Goal: Transaction & Acquisition: Purchase product/service

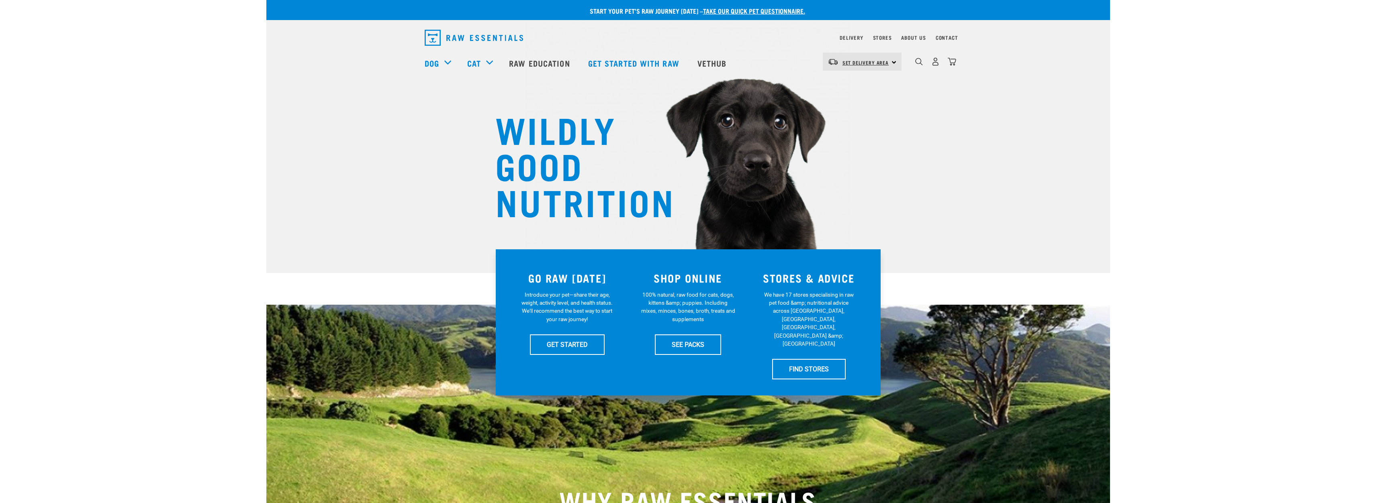
click at [856, 58] on link "Set Delivery Area" at bounding box center [866, 62] width 47 height 13
click at [851, 83] on link "[GEOGRAPHIC_DATA]" at bounding box center [861, 85] width 77 height 18
click at [851, 37] on link "Delivery" at bounding box center [851, 37] width 23 height 3
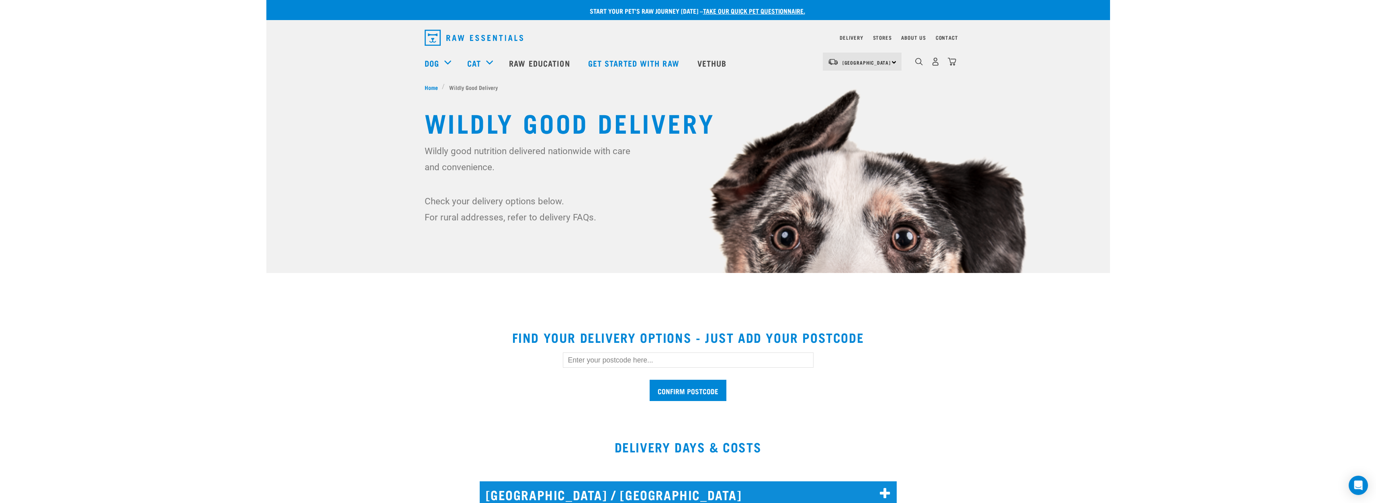
click at [584, 361] on input "text" at bounding box center [688, 360] width 251 height 15
type input "0604"
click at [676, 392] on input "Confirm postcode" at bounding box center [688, 390] width 77 height 21
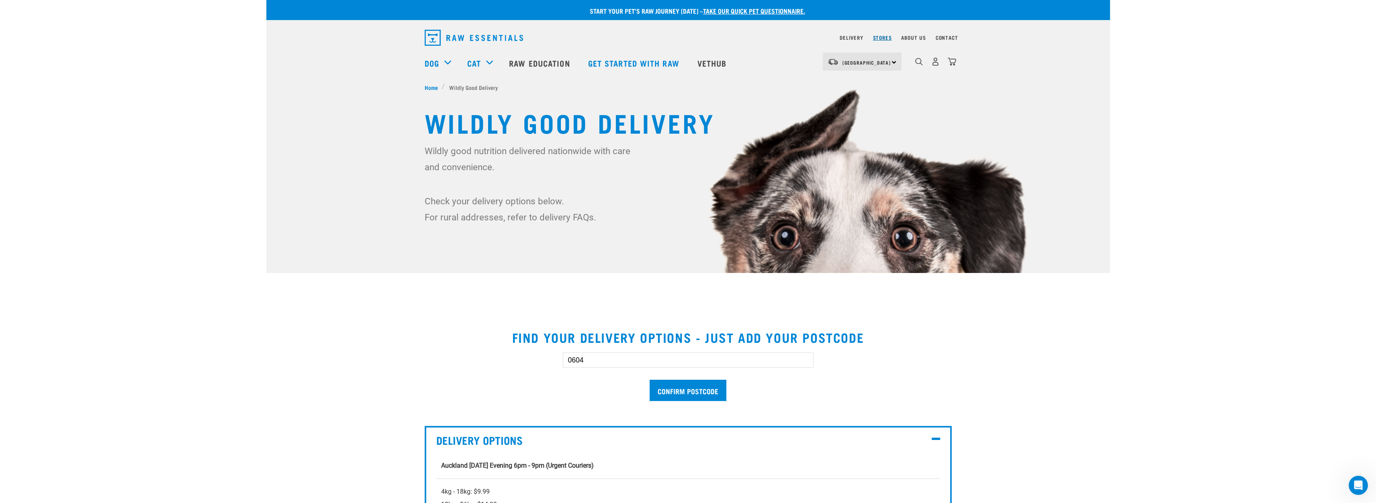
click at [881, 37] on link "Stores" at bounding box center [882, 37] width 19 height 3
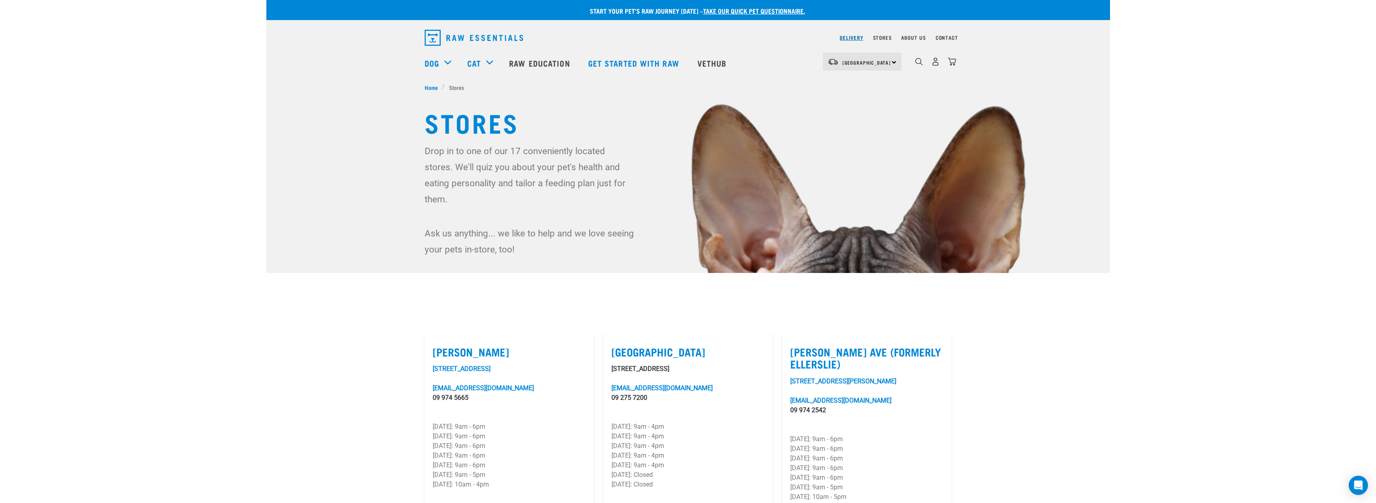
click at [853, 37] on link "Delivery" at bounding box center [851, 37] width 23 height 3
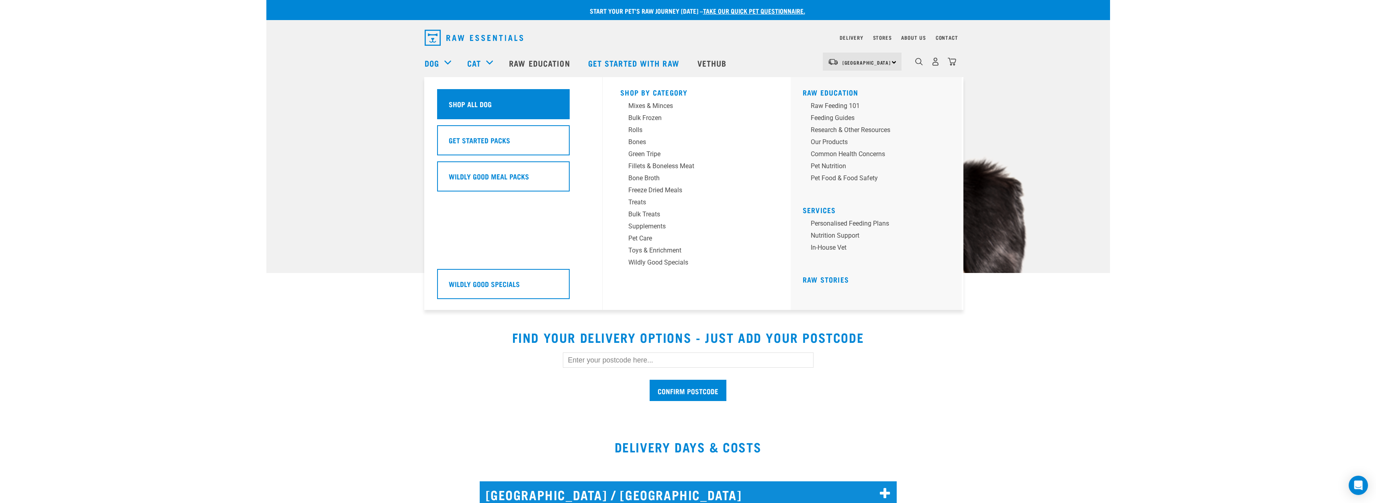
click at [460, 99] on h5 "Shop All Dog" at bounding box center [470, 104] width 43 height 10
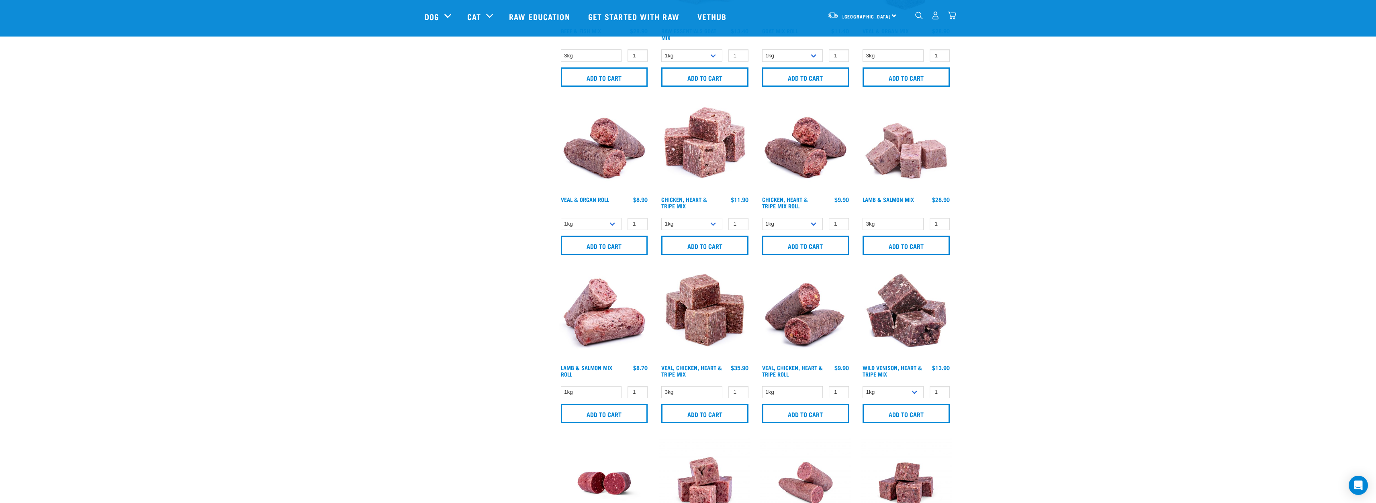
scroll to position [804, 0]
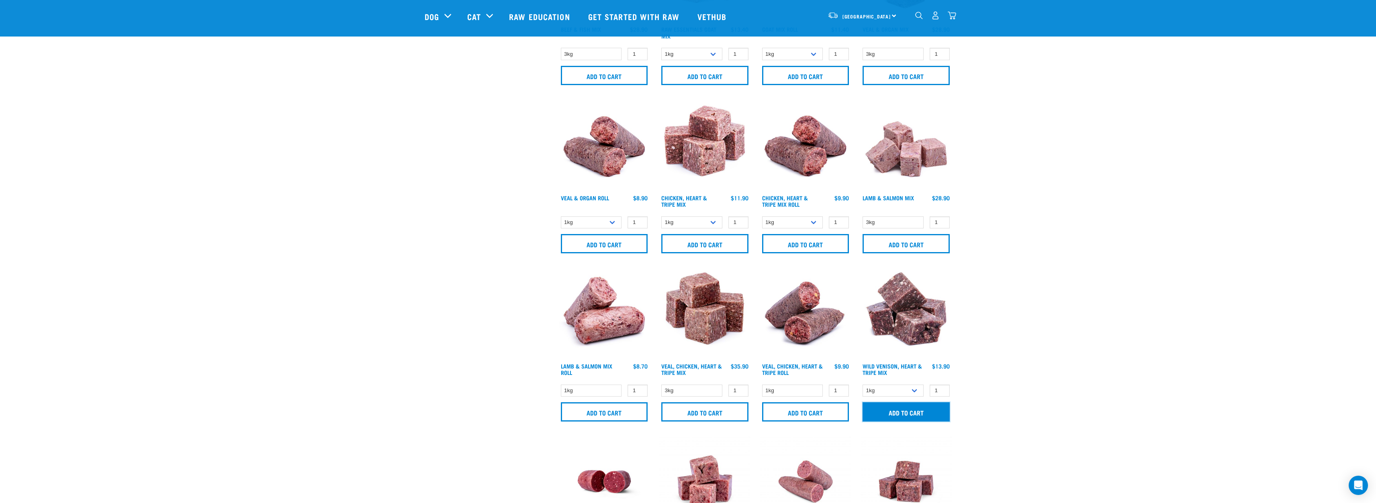
click at [888, 415] on input "Add to cart" at bounding box center [906, 412] width 87 height 19
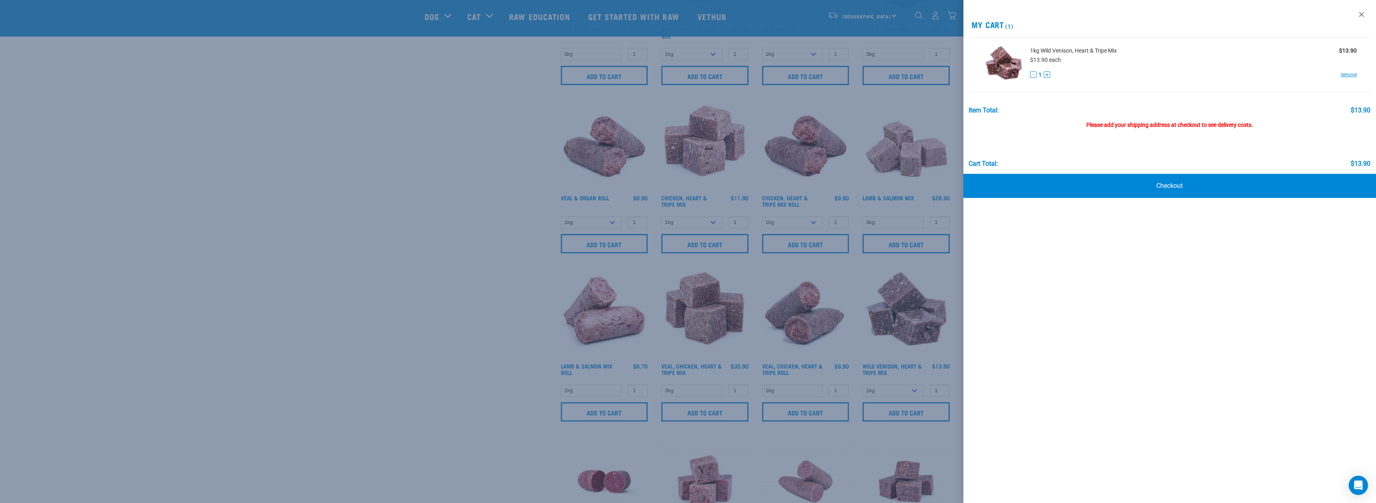
click at [900, 245] on div at bounding box center [688, 251] width 1376 height 503
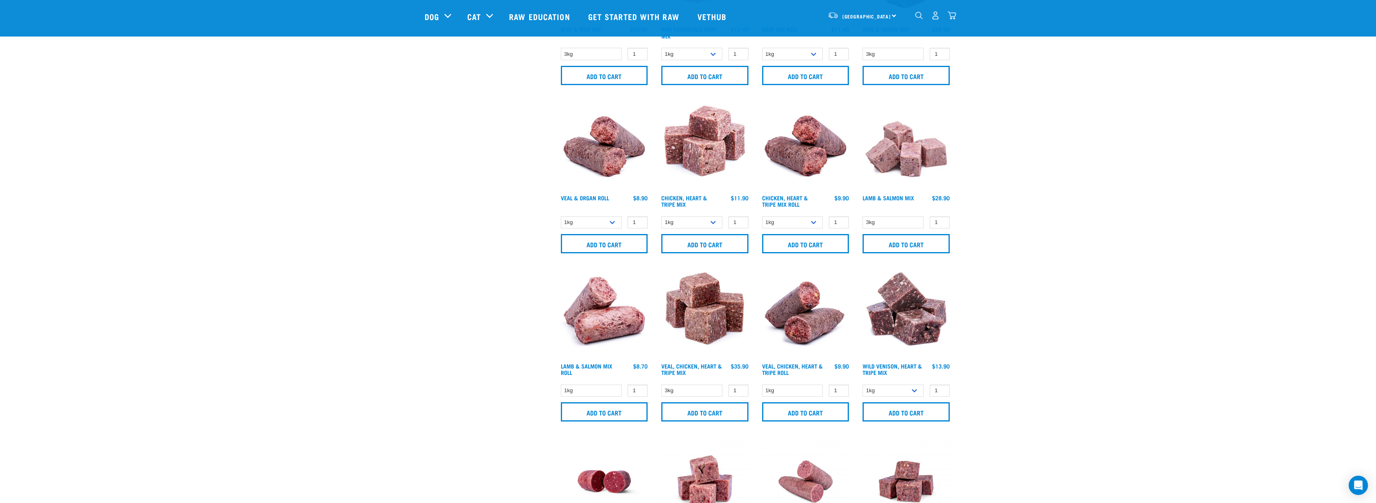
click at [951, 16] on img "dropdown navigation" at bounding box center [952, 15] width 8 height 8
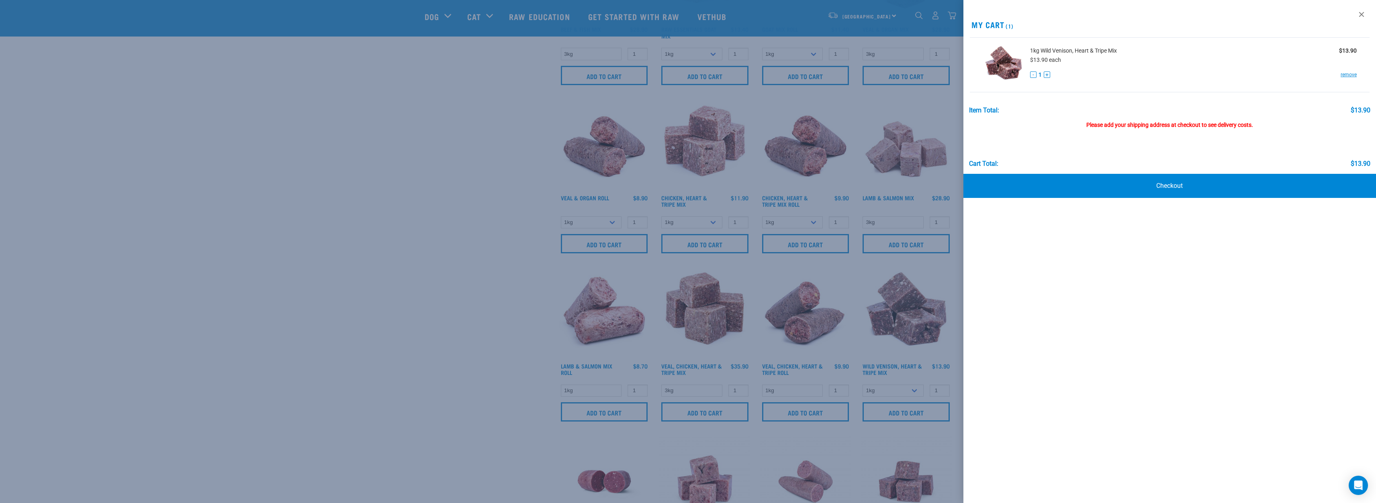
click at [935, 106] on div at bounding box center [688, 251] width 1376 height 503
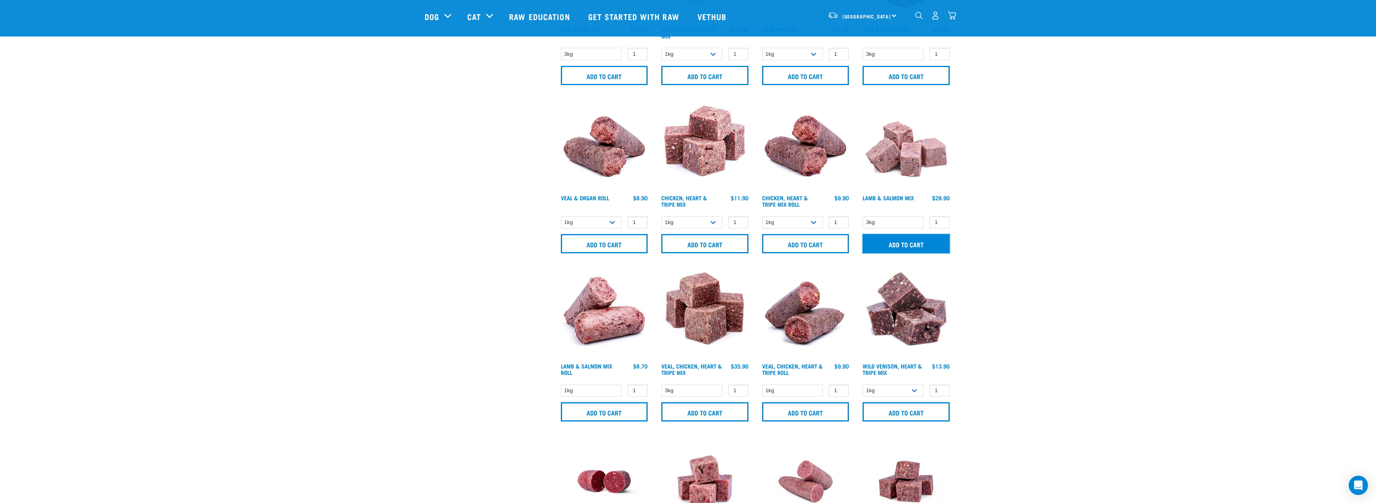
click at [892, 243] on input "Add to cart" at bounding box center [906, 243] width 87 height 19
click at [949, 17] on img "dropdown navigation" at bounding box center [952, 15] width 8 height 8
click at [951, 17] on img "dropdown navigation" at bounding box center [952, 15] width 8 height 8
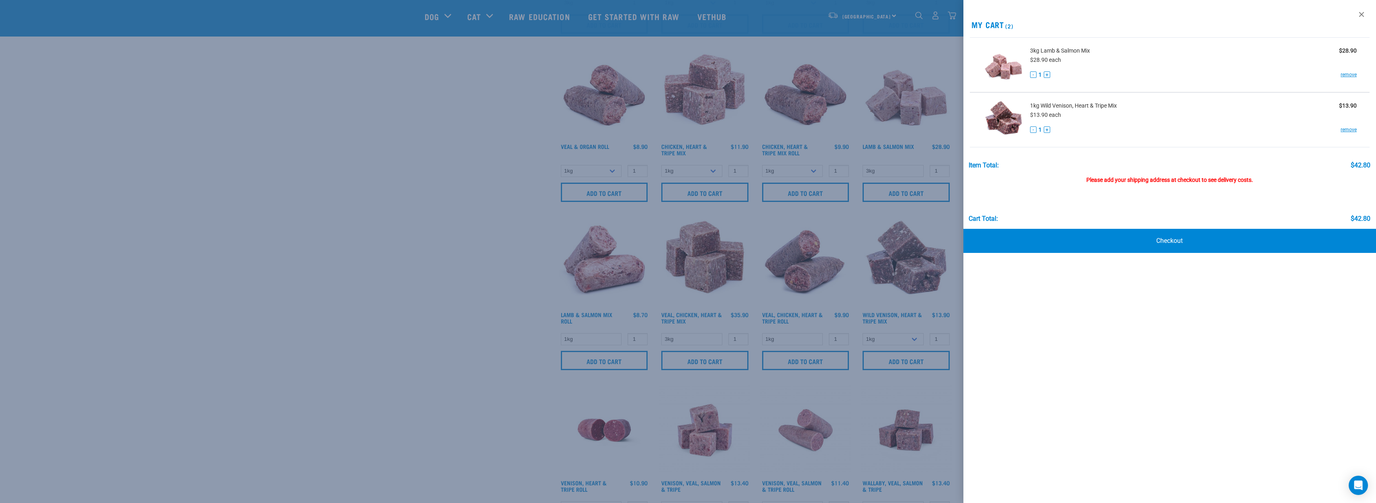
scroll to position [924, 0]
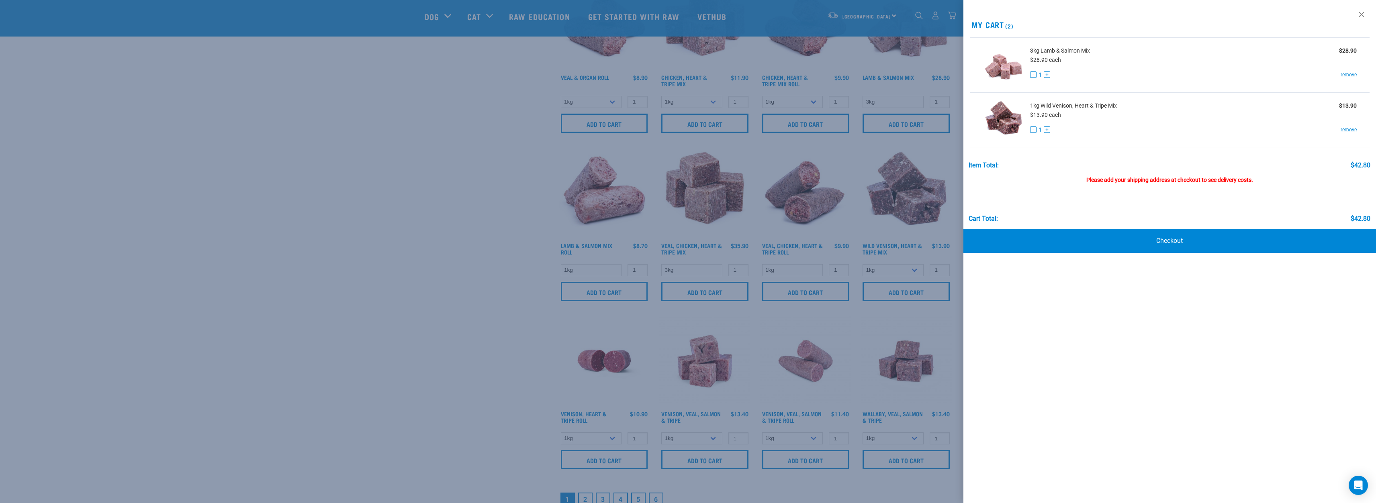
click at [474, 366] on div at bounding box center [688, 251] width 1376 height 503
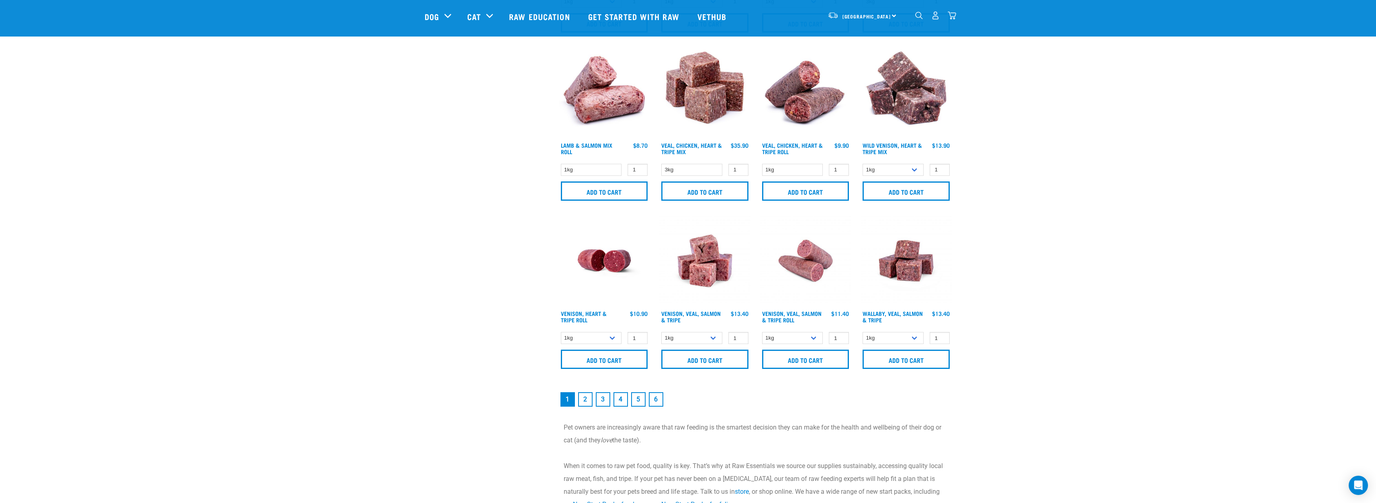
scroll to position [1045, 0]
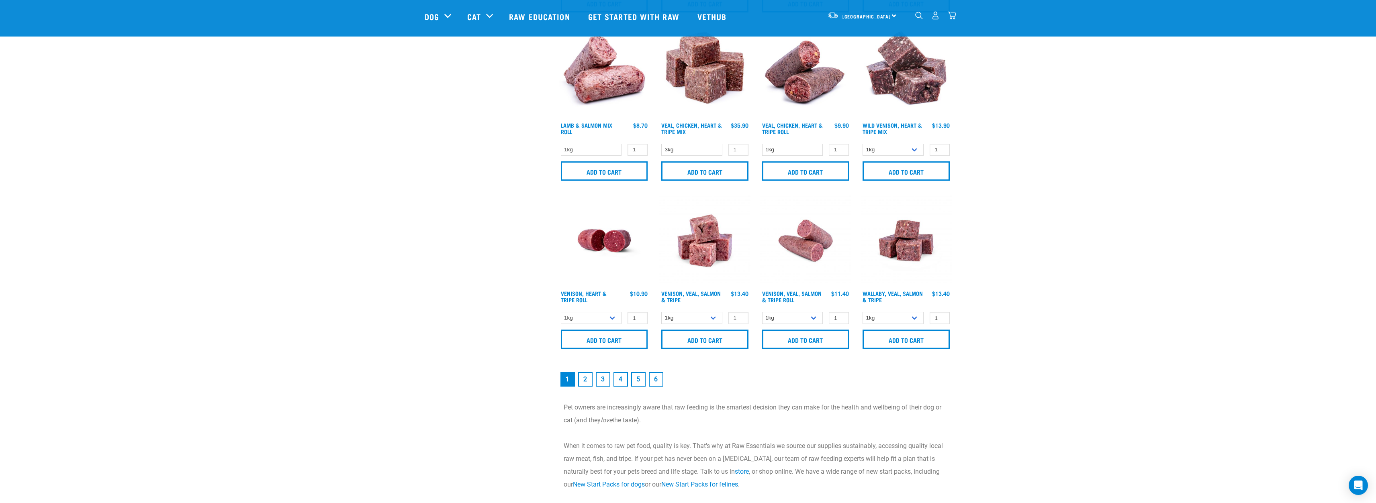
click at [587, 375] on link "2" at bounding box center [585, 379] width 14 height 14
click at [585, 381] on link "2" at bounding box center [585, 379] width 14 height 14
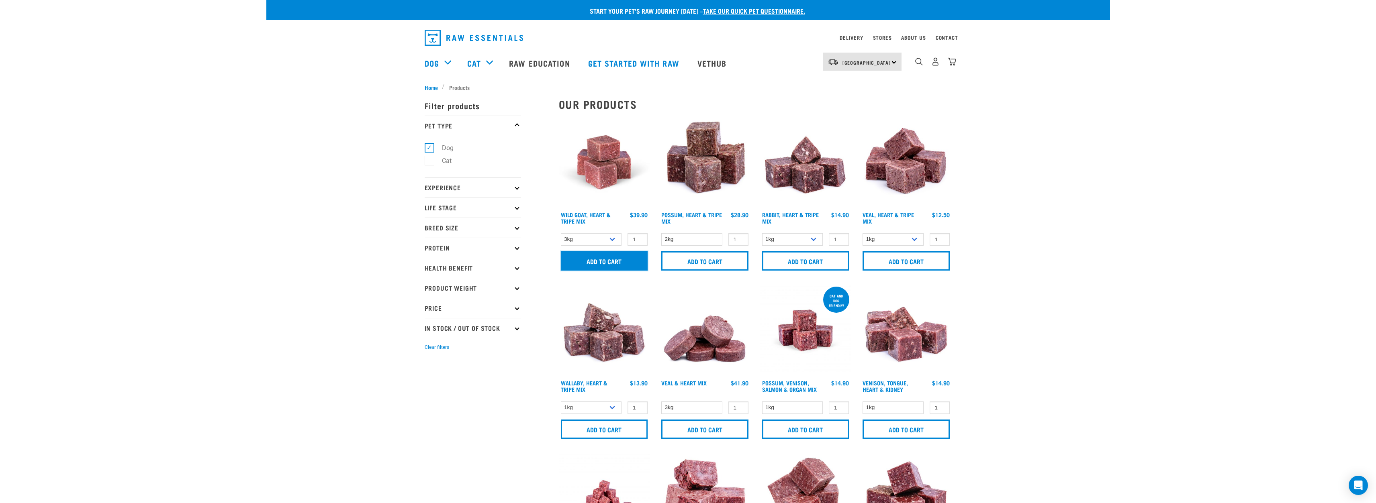
click at [606, 264] on input "Add to cart" at bounding box center [604, 261] width 87 height 19
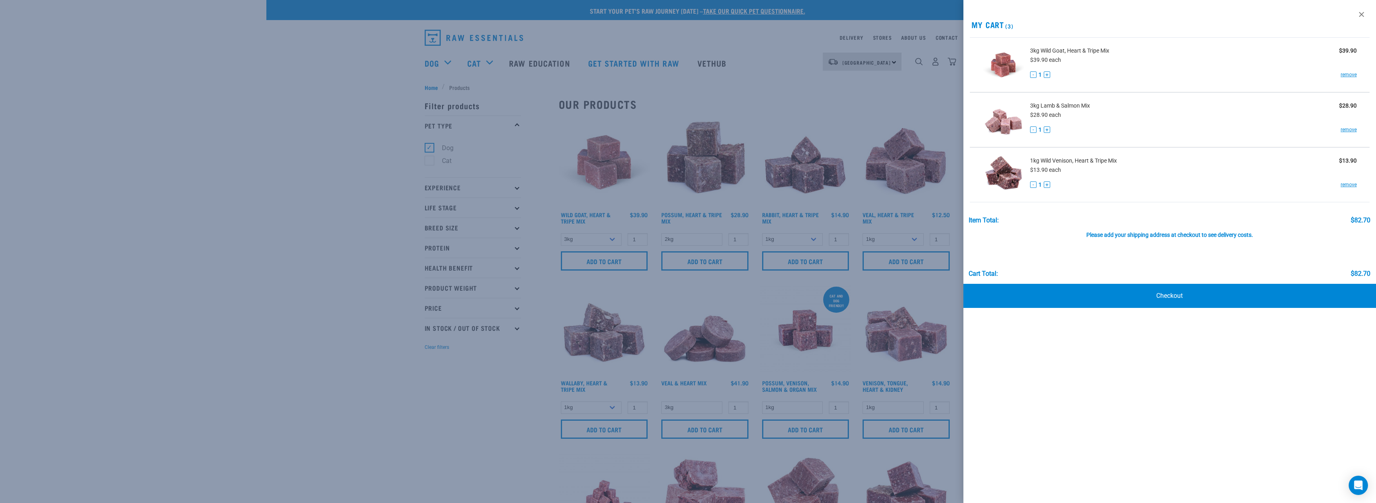
click at [700, 261] on div at bounding box center [688, 251] width 1376 height 503
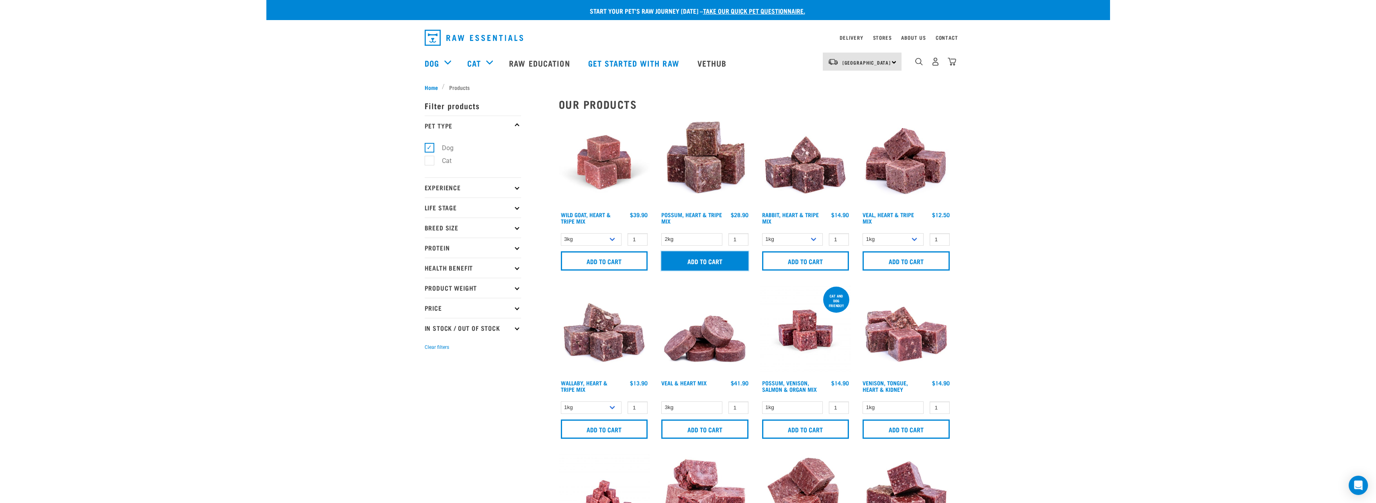
click at [700, 261] on input "Add to cart" at bounding box center [704, 261] width 87 height 19
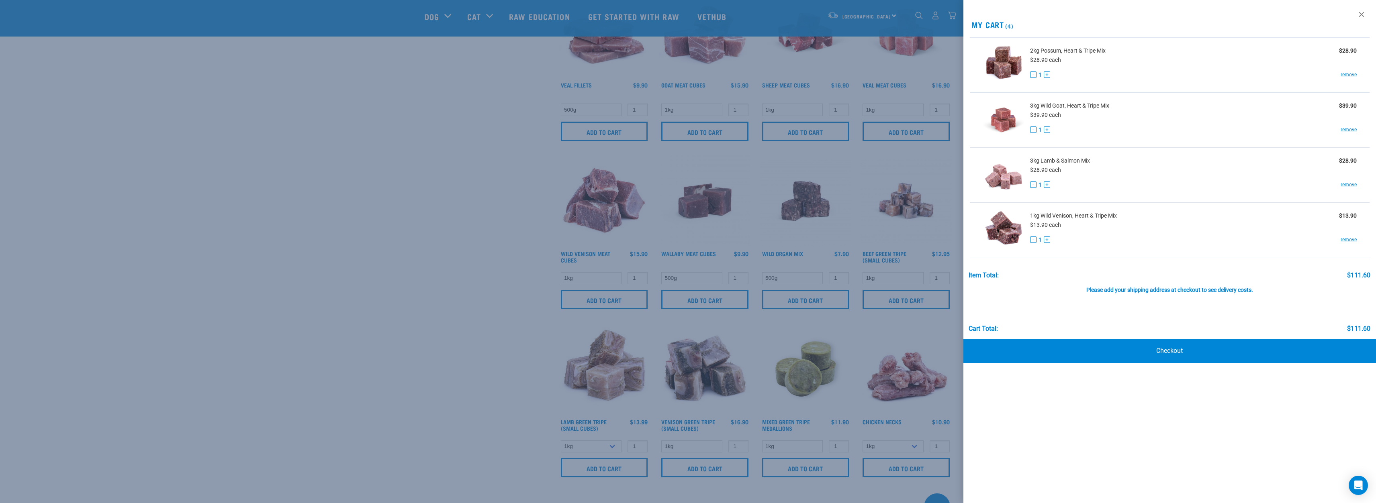
scroll to position [763, 0]
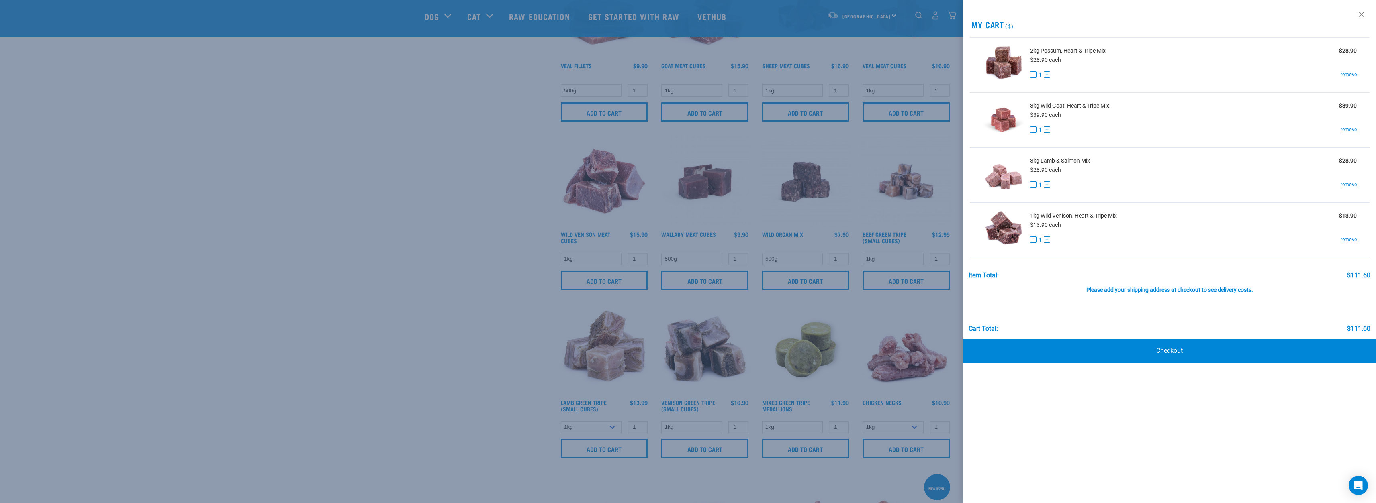
click at [798, 448] on div at bounding box center [688, 251] width 1376 height 503
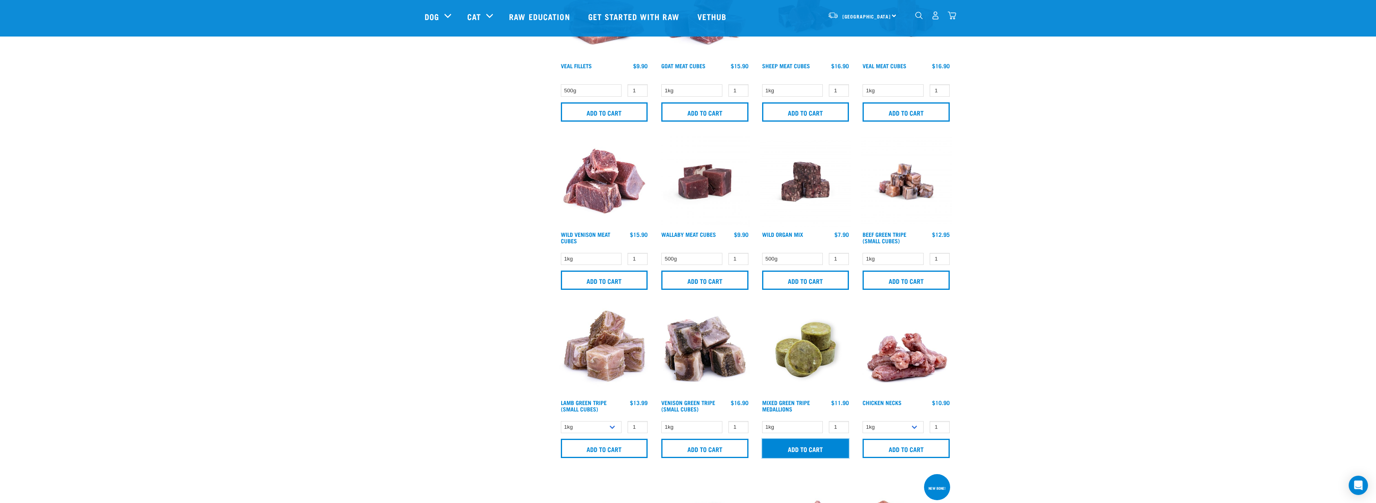
click at [798, 448] on input "Add to cart" at bounding box center [805, 448] width 87 height 19
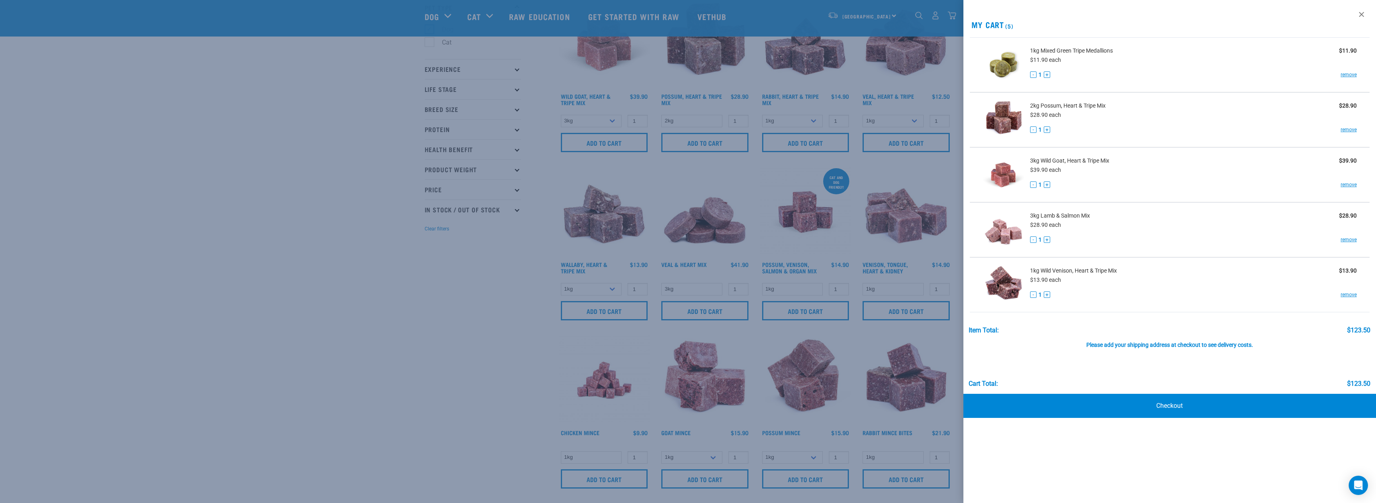
scroll to position [40, 0]
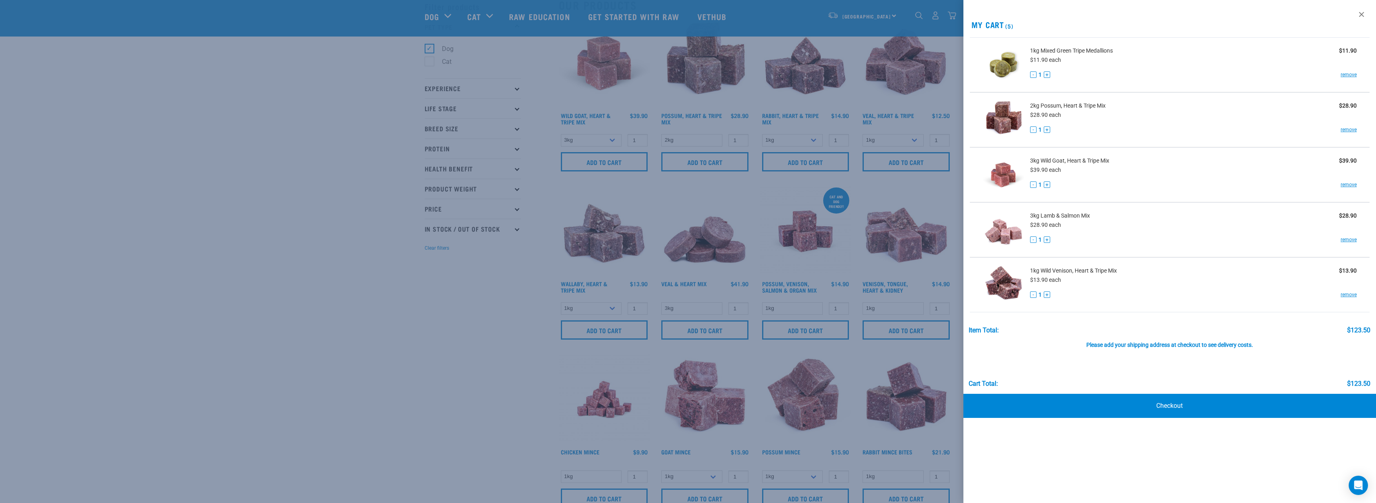
click at [811, 160] on div at bounding box center [688, 251] width 1376 height 503
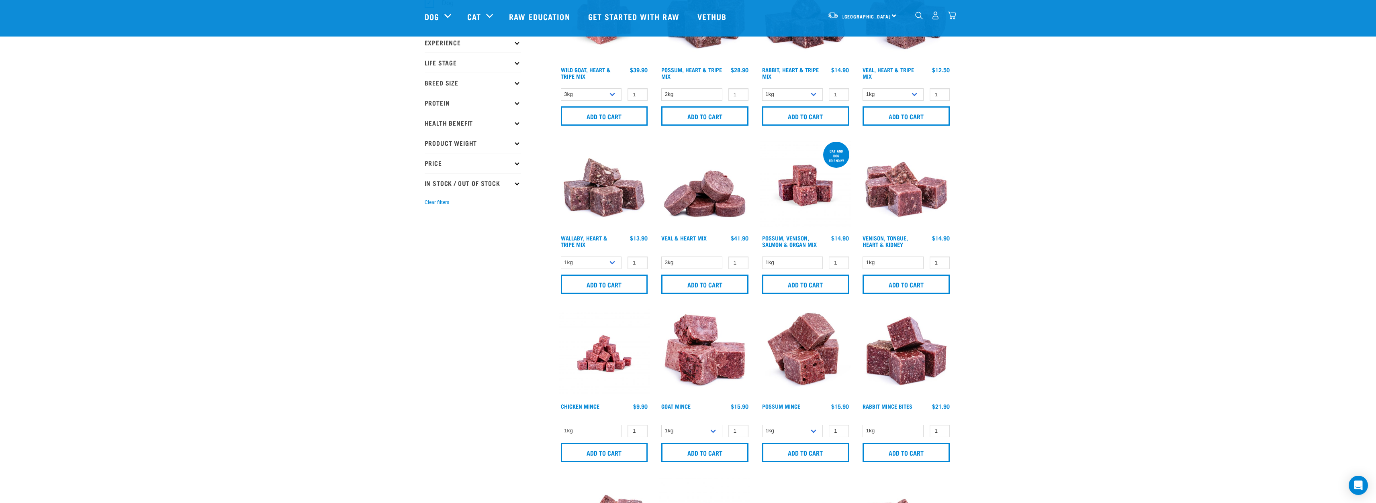
scroll to position [0, 0]
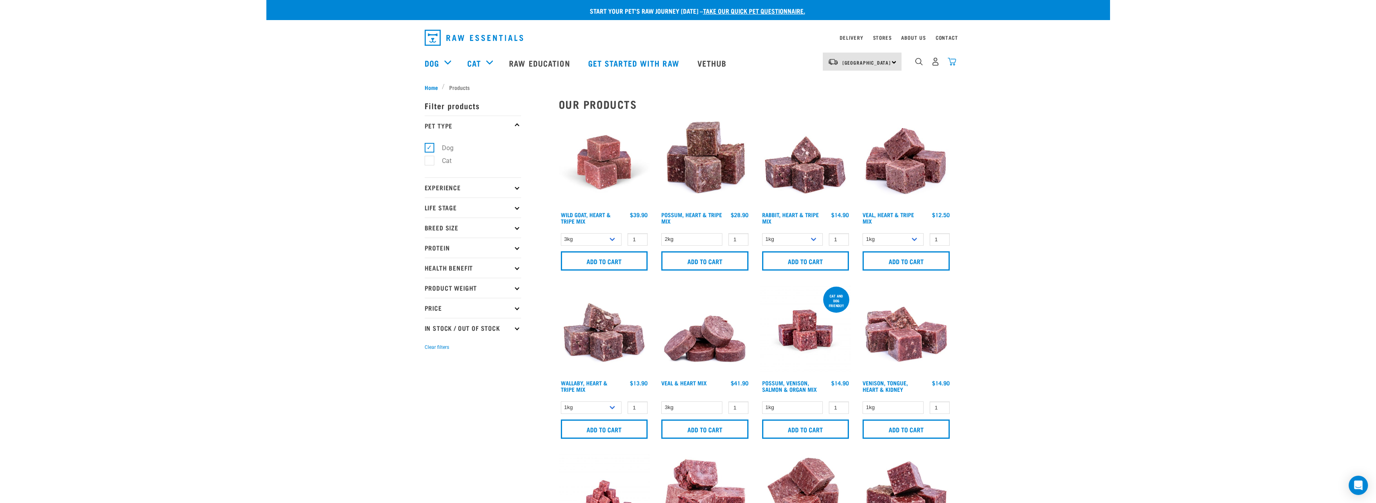
click at [954, 61] on img "dropdown navigation" at bounding box center [952, 61] width 8 height 8
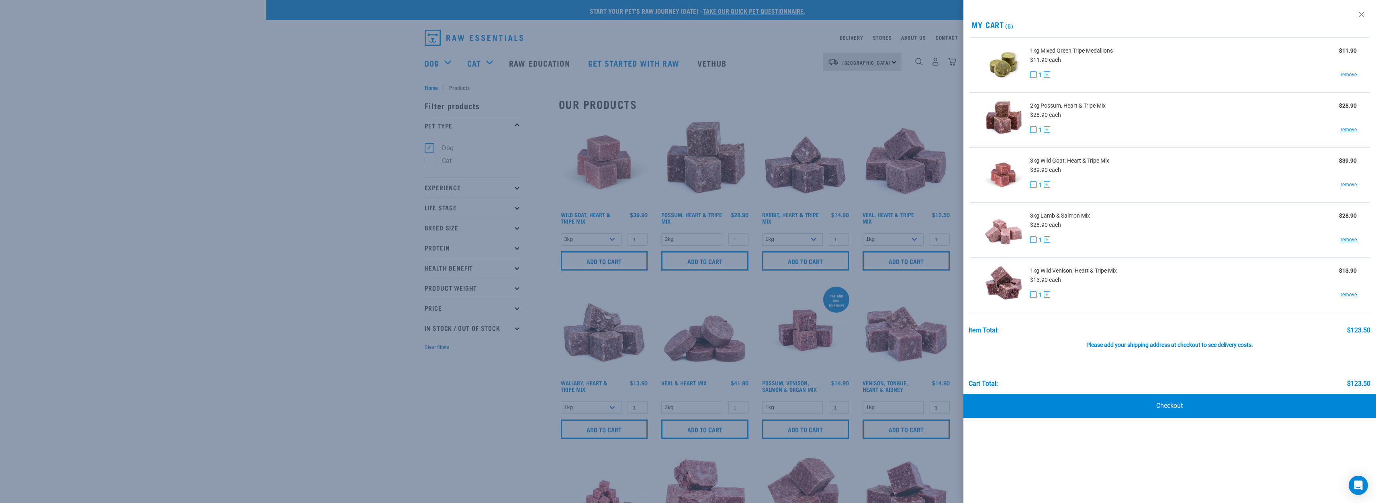
click at [264, 383] on div at bounding box center [688, 251] width 1376 height 503
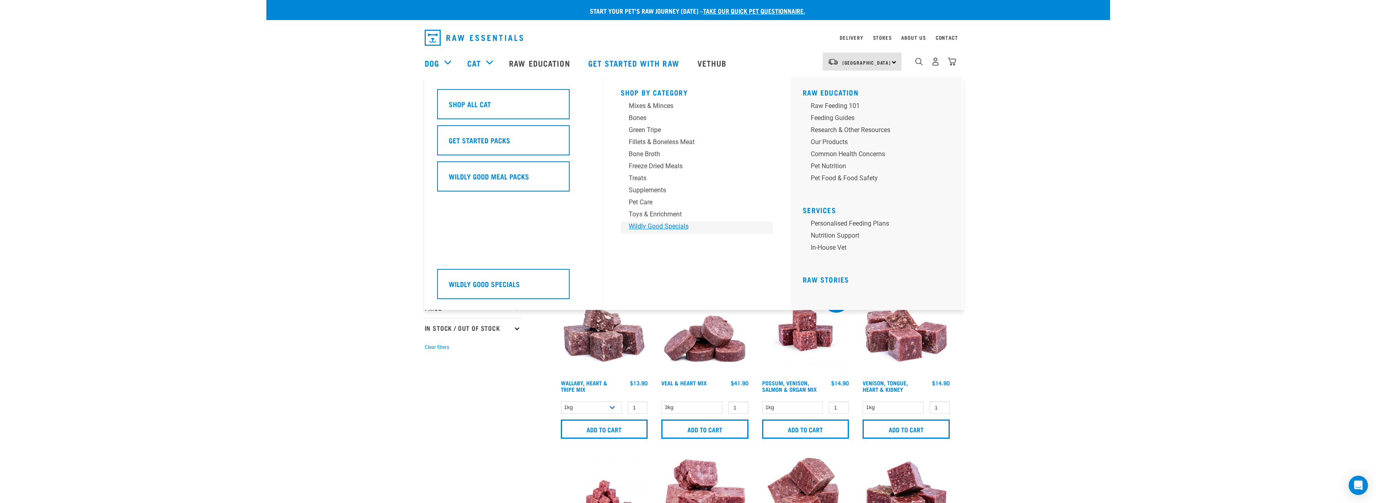
click at [648, 226] on div "Wildly Good Specials" at bounding box center [691, 227] width 125 height 10
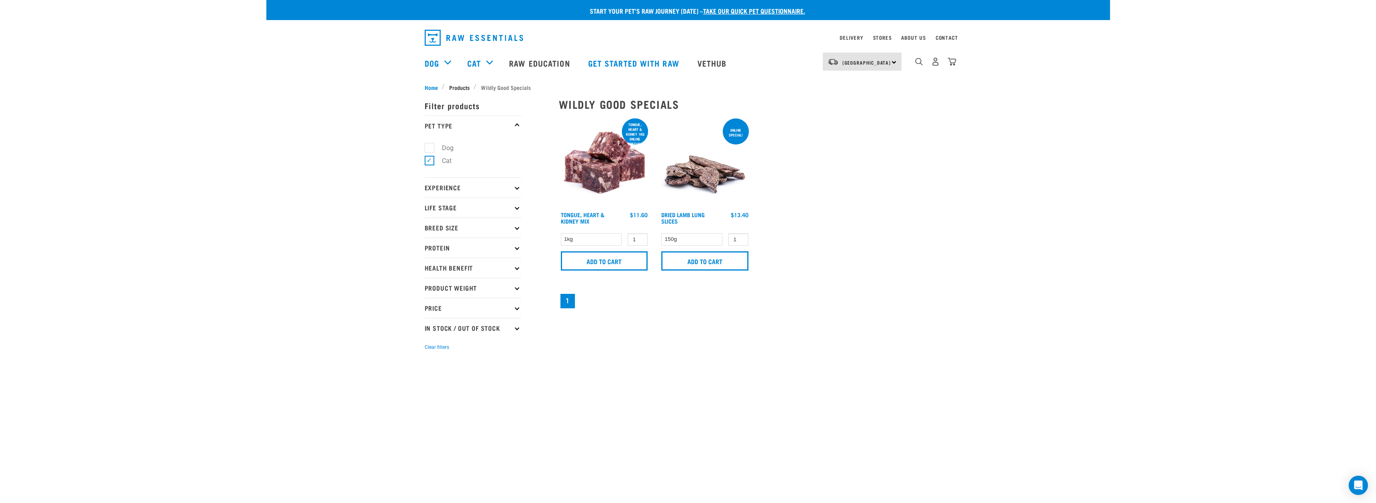
click at [460, 86] on span "Products" at bounding box center [459, 87] width 20 height 8
click at [460, 87] on div "× Filter products Pet Type Dog Cat Experience New Raw Feeder Experienced Raw Fe…" at bounding box center [487, 226] width 134 height 278
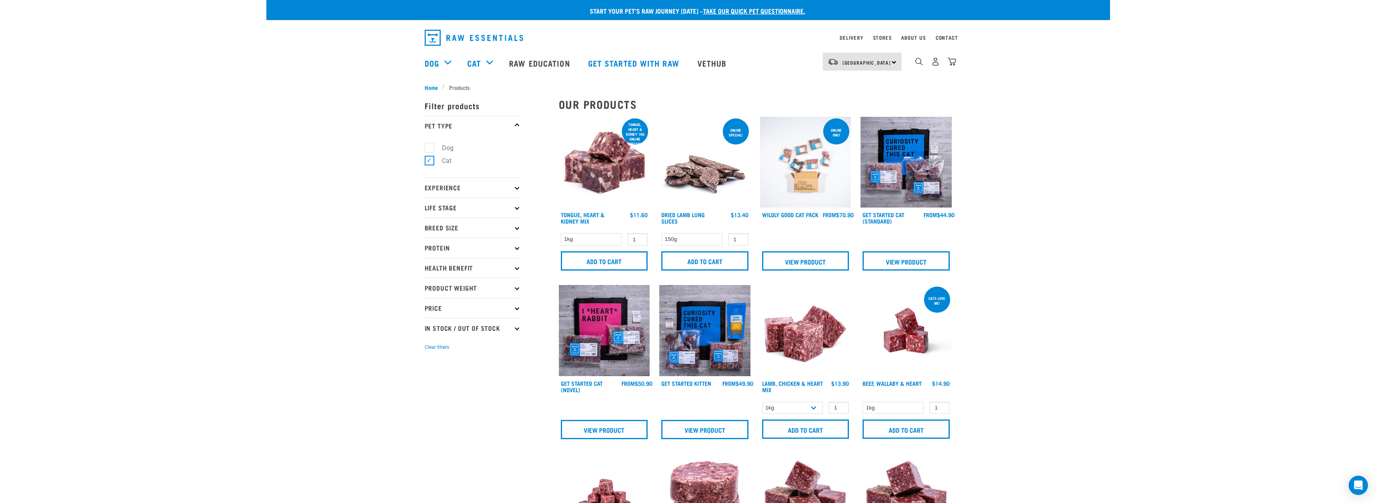
click at [454, 209] on p "Life Stage" at bounding box center [473, 208] width 96 height 20
click at [453, 305] on p "Breed Size" at bounding box center [473, 309] width 96 height 20
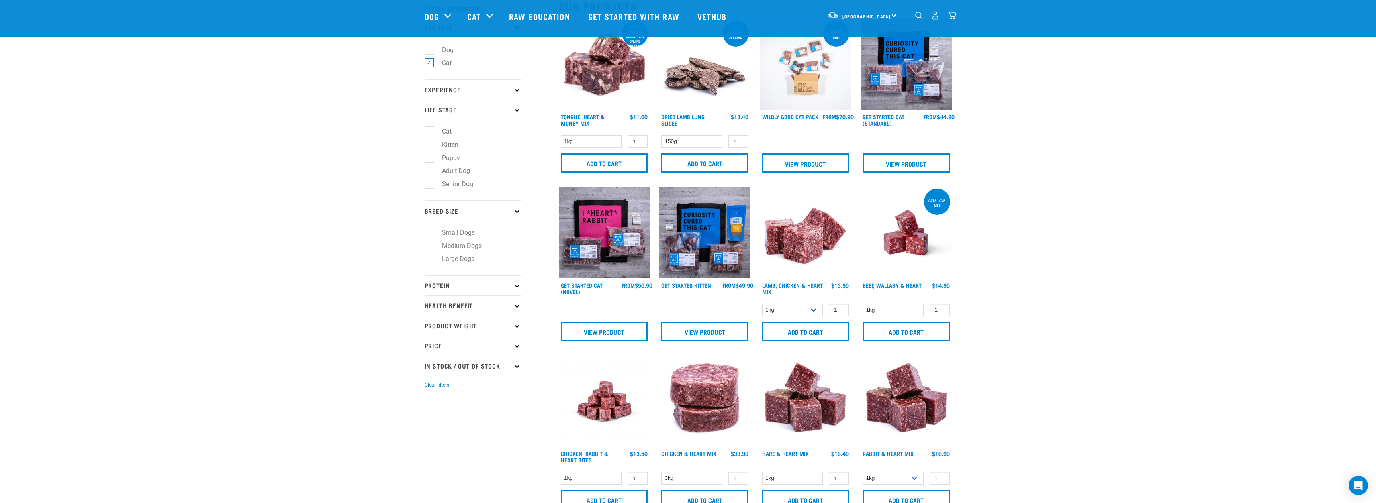
scroll to position [80, 0]
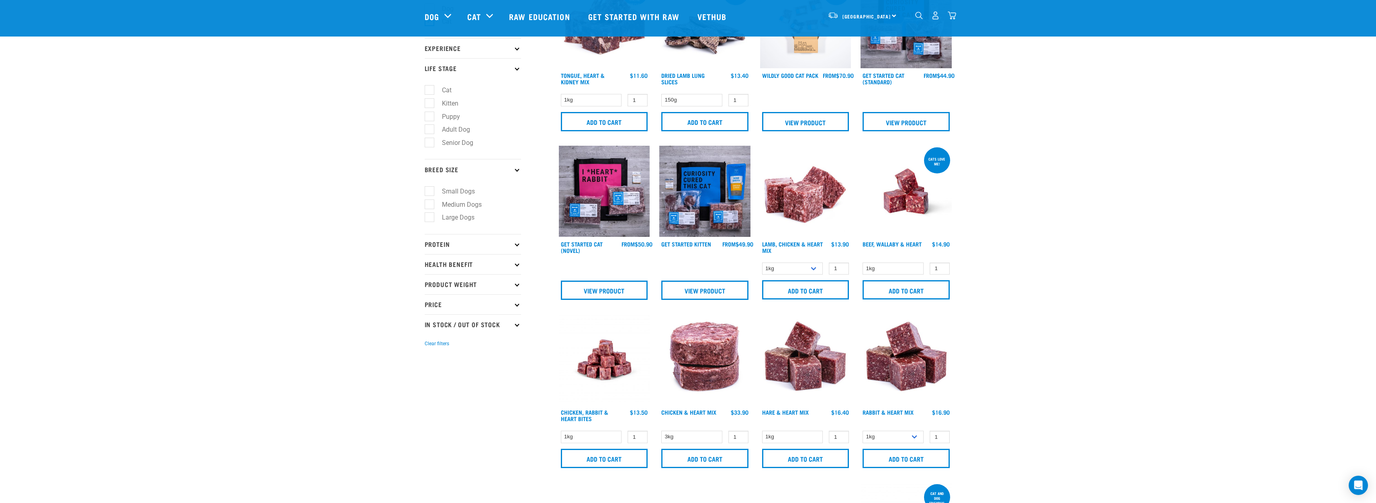
click at [439, 244] on p "Protein" at bounding box center [473, 244] width 96 height 20
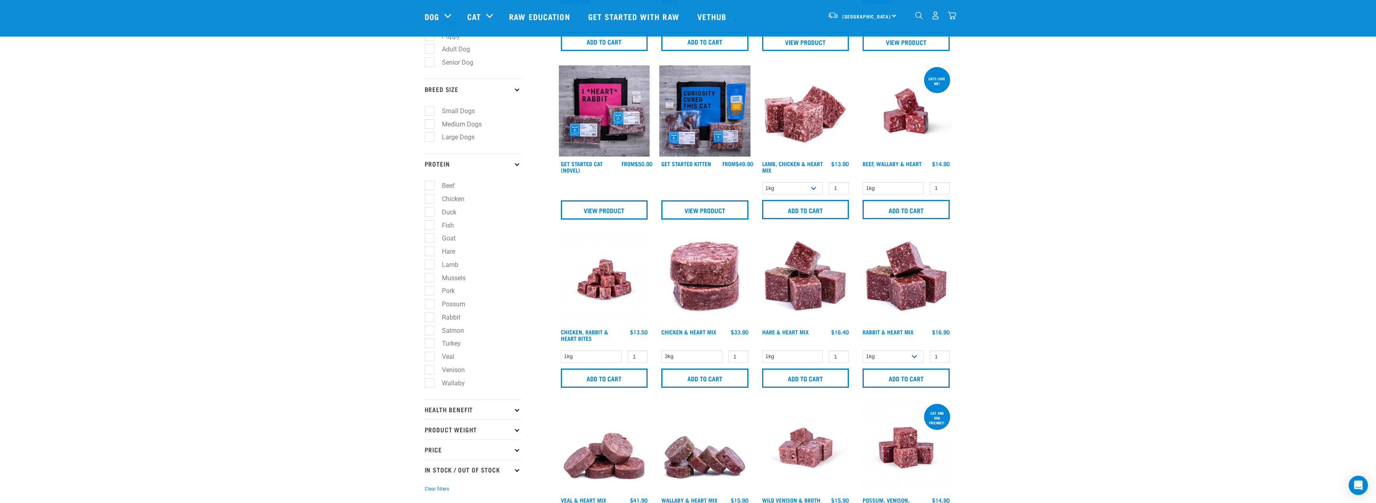
scroll to position [241, 0]
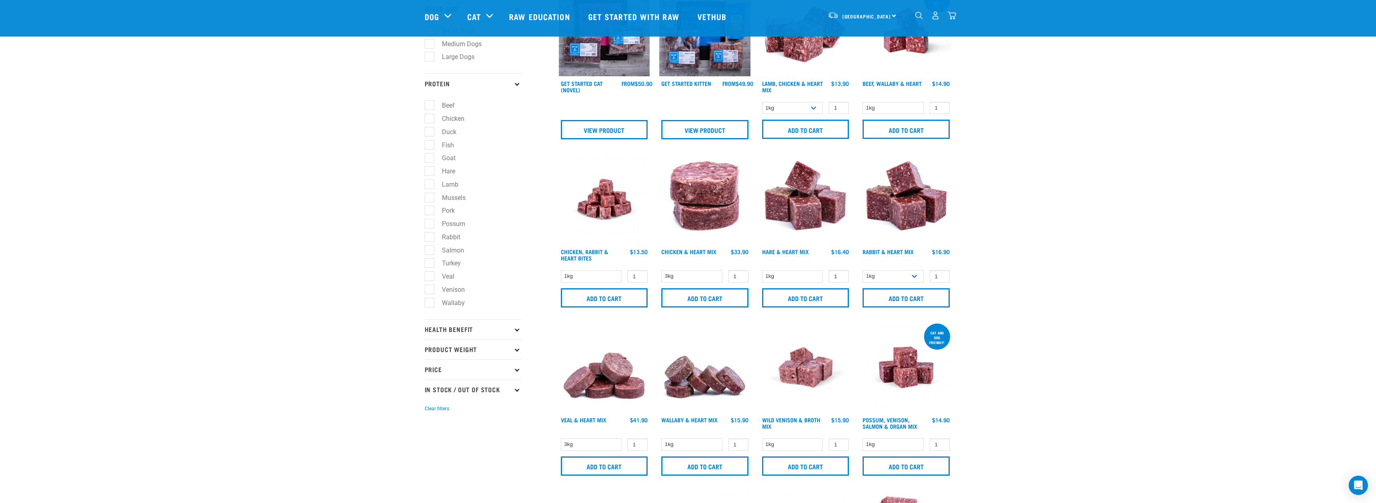
click at [444, 329] on p "Health Benefit" at bounding box center [473, 329] width 96 height 20
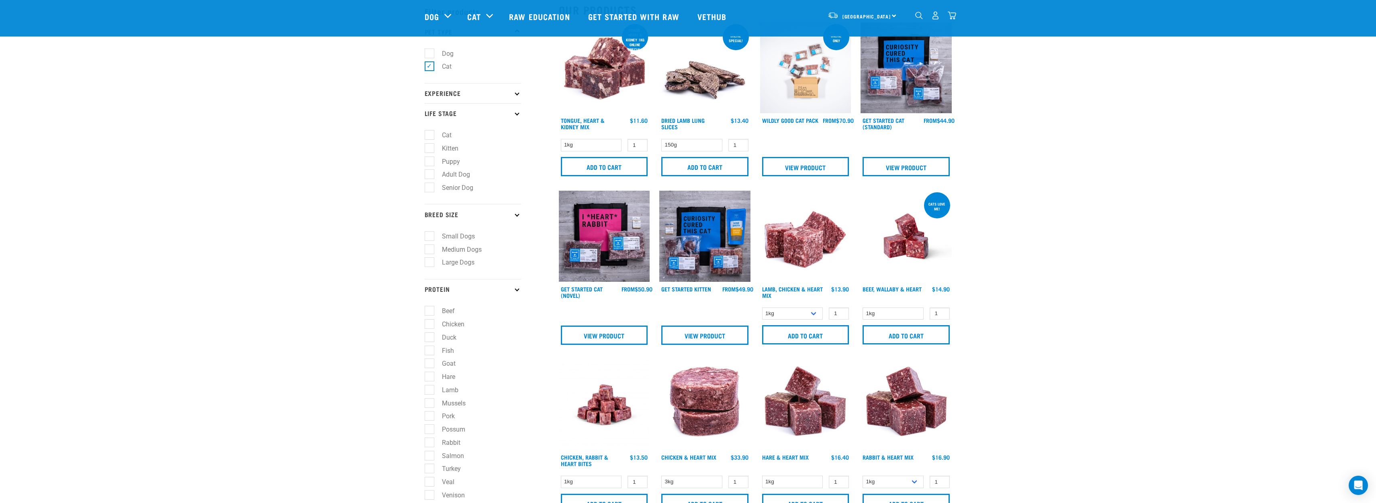
scroll to position [0, 0]
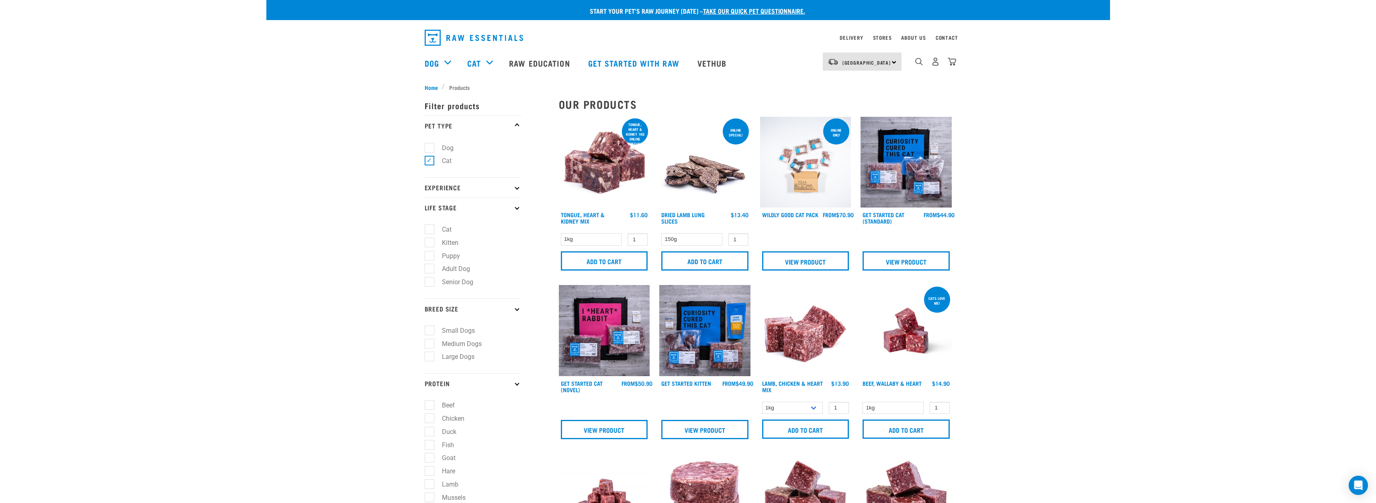
click at [456, 102] on p "Filter products" at bounding box center [473, 106] width 96 height 20
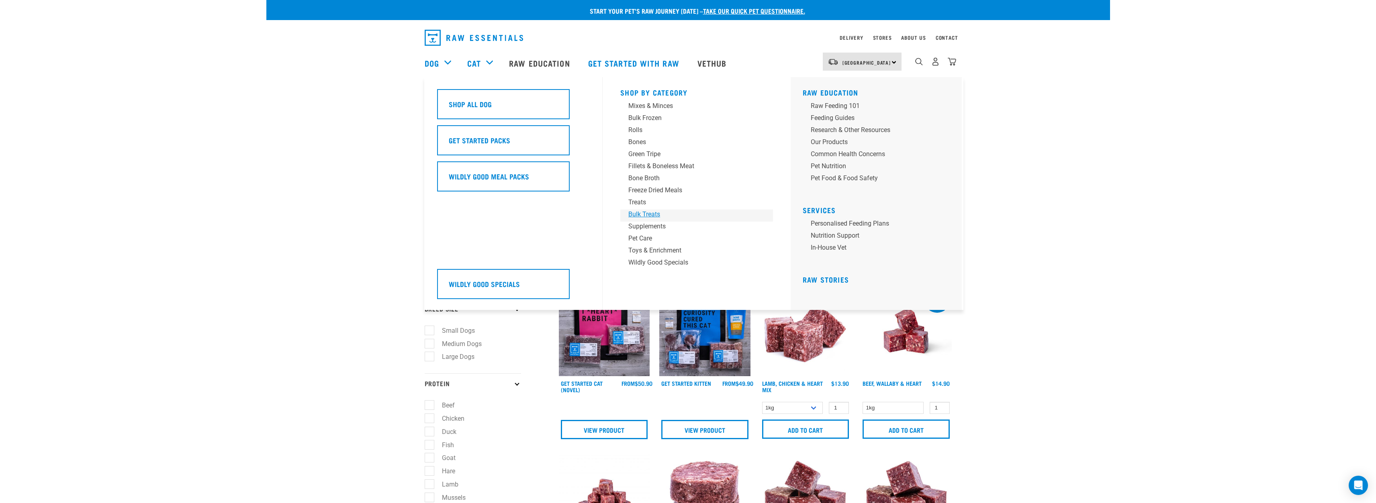
click at [635, 211] on div "Bulk Treats" at bounding box center [690, 215] width 125 height 10
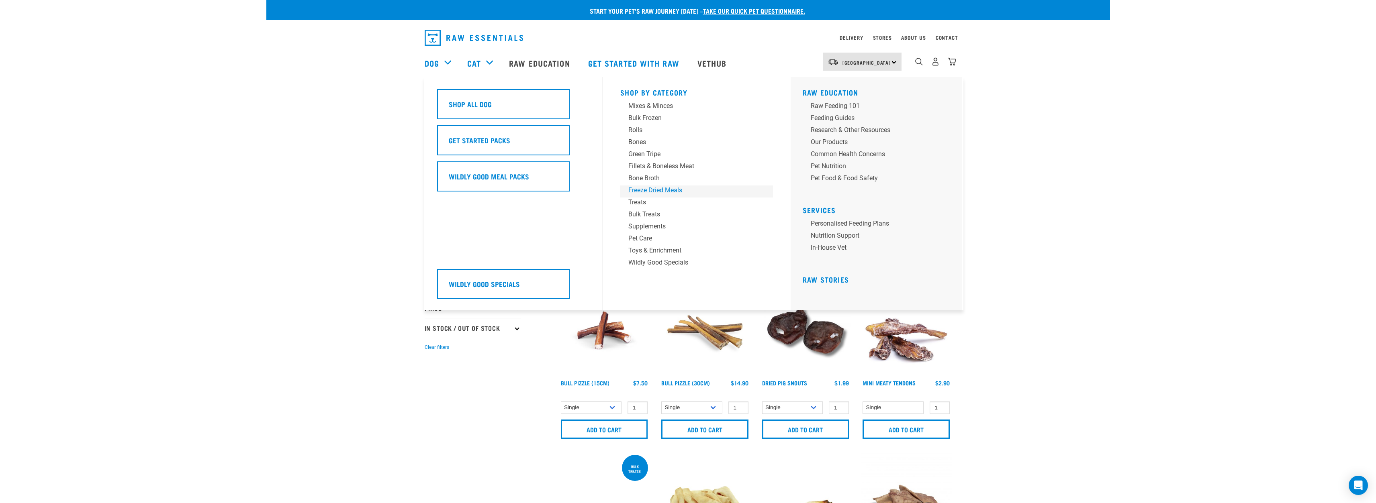
click at [636, 189] on div "Freeze Dried Meals" at bounding box center [690, 191] width 125 height 10
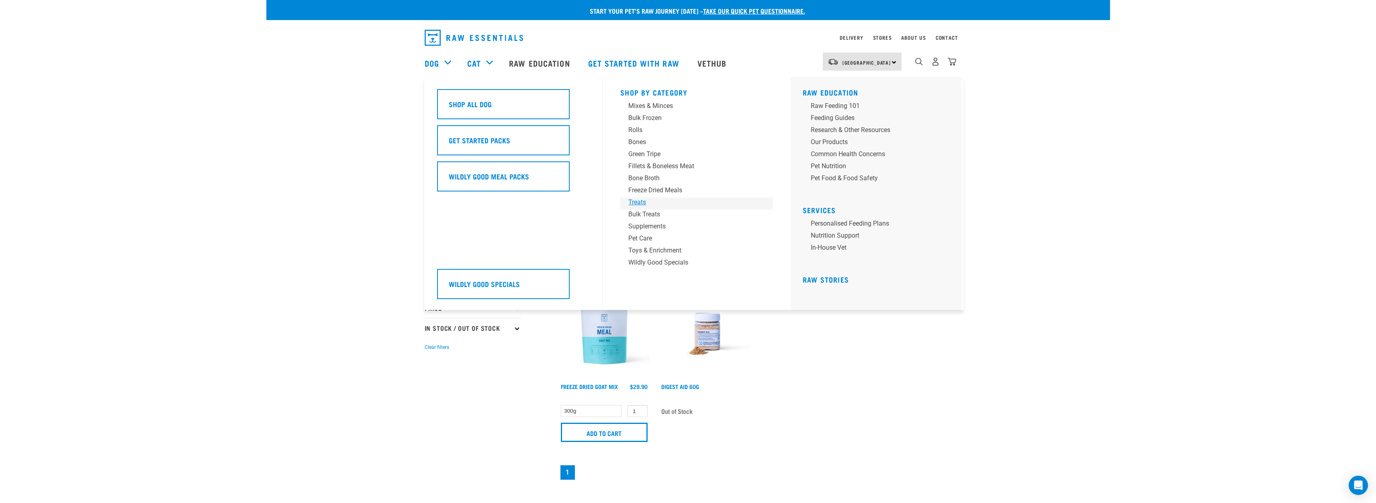
click at [640, 201] on div "Treats" at bounding box center [690, 203] width 125 height 10
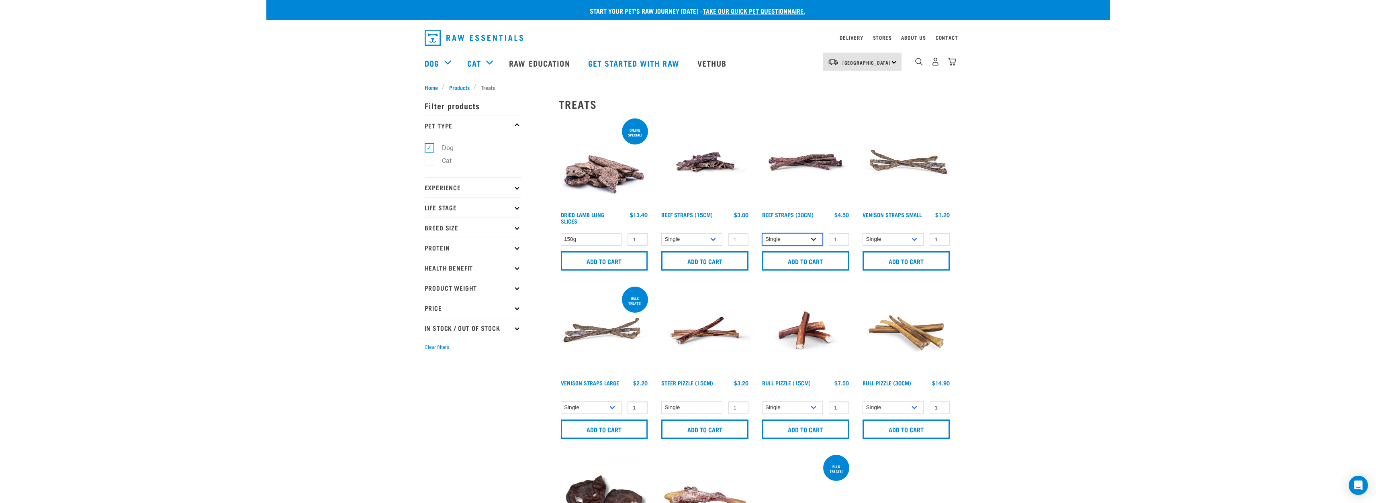
click at [796, 236] on select "Single 6 per pack 25 per pack" at bounding box center [792, 239] width 61 height 12
click at [762, 233] on select "Single 6 per pack 25 per pack" at bounding box center [792, 239] width 61 height 12
click at [797, 238] on select "Single 6 per pack 25 per pack" at bounding box center [792, 239] width 61 height 12
select select "15446"
click at [762, 233] on select "Single 6 per pack 25 per pack" at bounding box center [792, 239] width 61 height 12
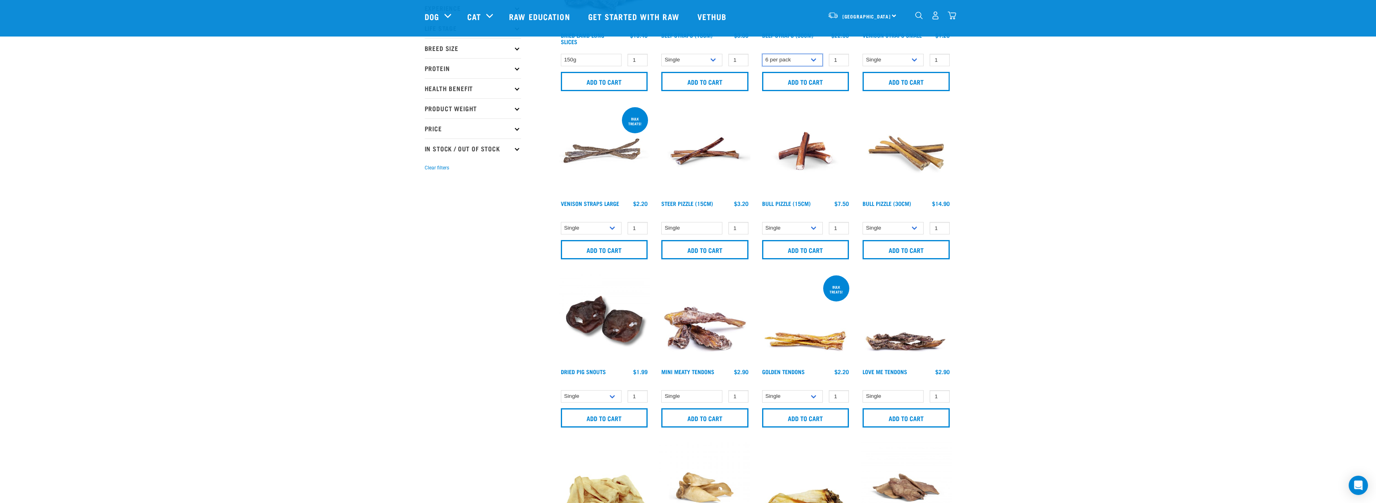
scroll to position [161, 0]
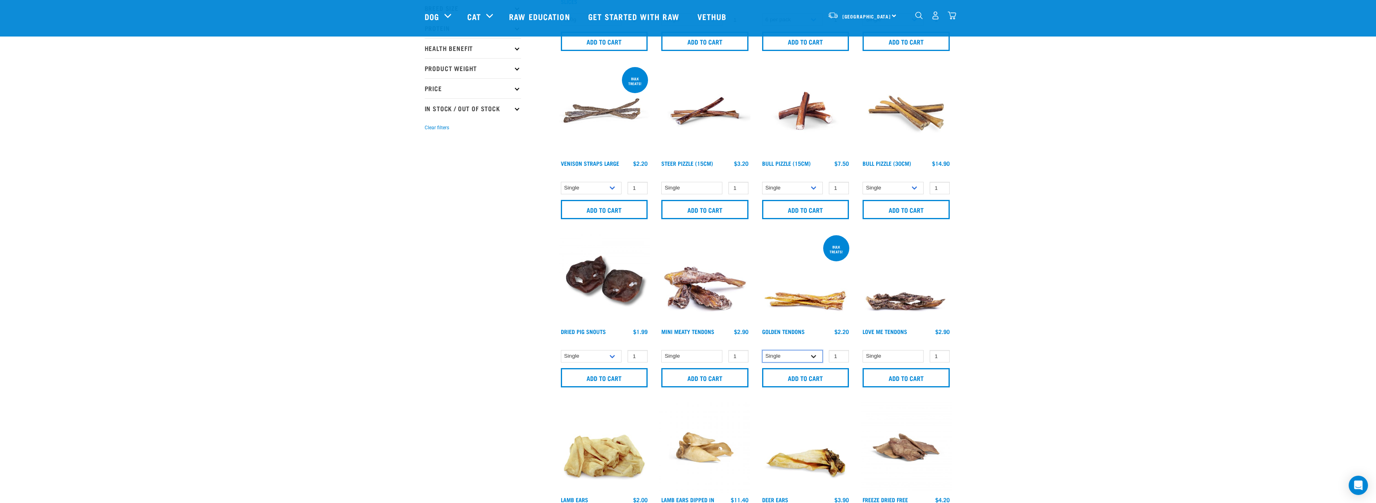
click at [773, 356] on select "Single 10 per pack 25 per pack" at bounding box center [792, 356] width 61 height 12
select select "682012"
click at [762, 350] on select "Single 10 per pack 25 per pack" at bounding box center [792, 356] width 61 height 12
click at [780, 374] on input "Add to cart" at bounding box center [805, 377] width 87 height 19
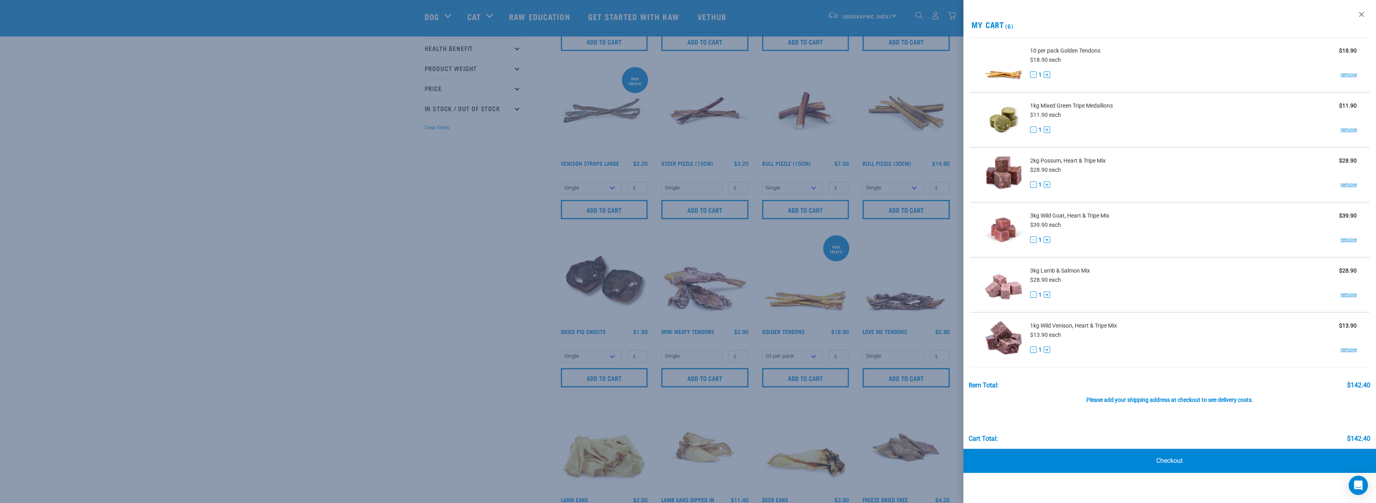
click at [372, 318] on div at bounding box center [688, 251] width 1376 height 503
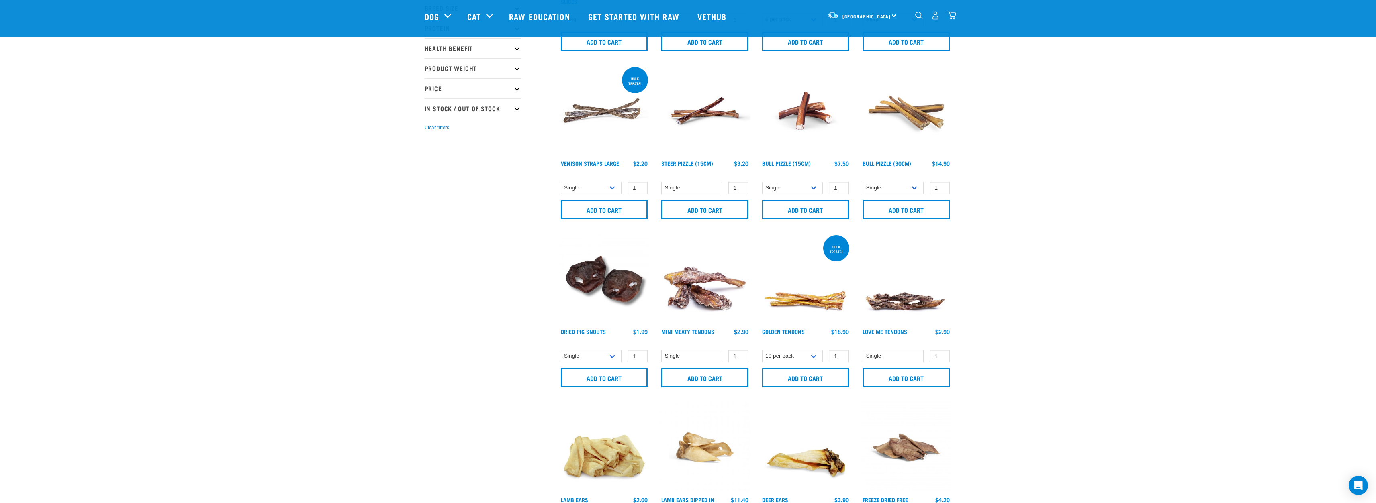
scroll to position [121, 0]
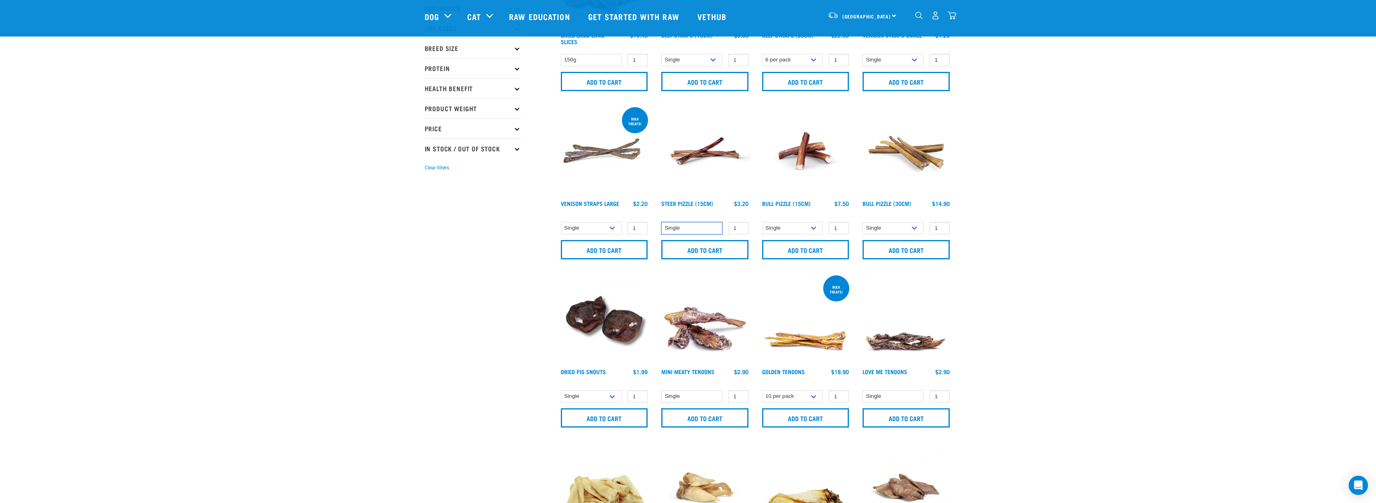
click at [676, 227] on select "Single" at bounding box center [691, 228] width 61 height 12
click at [583, 228] on select "Single Bulk (25 Large) Bulk (50 Large)" at bounding box center [591, 228] width 61 height 12
click at [561, 222] on select "Single Bulk (25 Large) Bulk (50 Large)" at bounding box center [591, 228] width 61 height 12
click at [579, 229] on select "Single Bulk (25 Large) Bulk (50 Large)" at bounding box center [591, 228] width 61 height 12
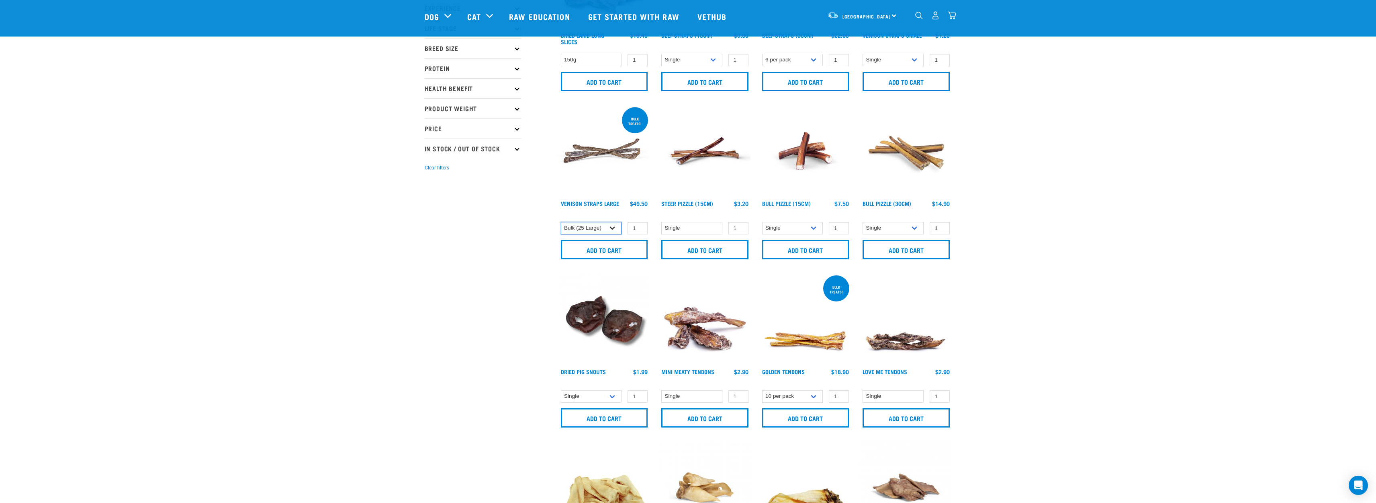
select select "6333"
click at [561, 222] on select "Single Bulk (25 Large) Bulk (50 Large)" at bounding box center [591, 228] width 61 height 12
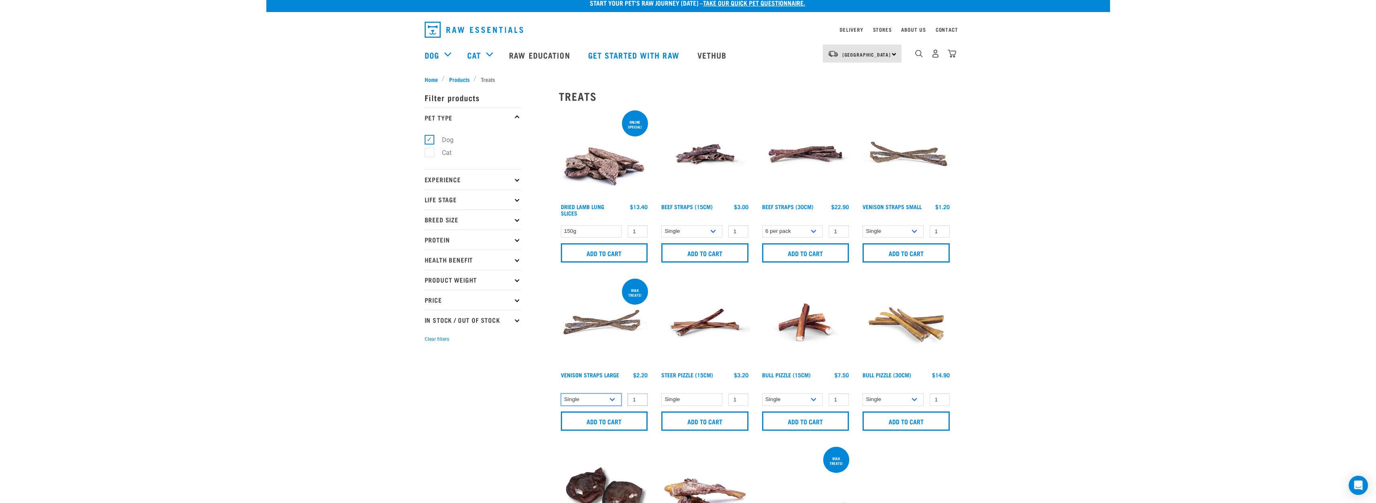
scroll to position [0, 0]
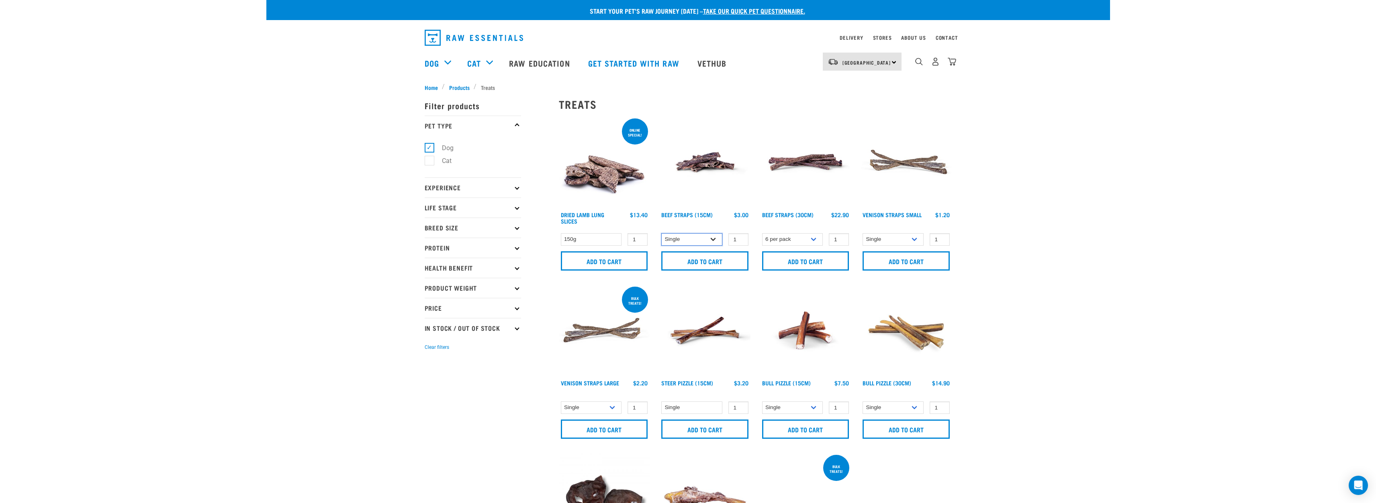
click at [698, 238] on select "Single 6 per pack 25 per pack" at bounding box center [691, 239] width 61 height 12
select select "15447"
click at [661, 233] on select "Single 6 per pack 25 per pack" at bounding box center [691, 239] width 61 height 12
click at [876, 238] on select "Single 25 per pack (bulk) 50 per pack (bulk)" at bounding box center [893, 239] width 61 height 12
select select "337205"
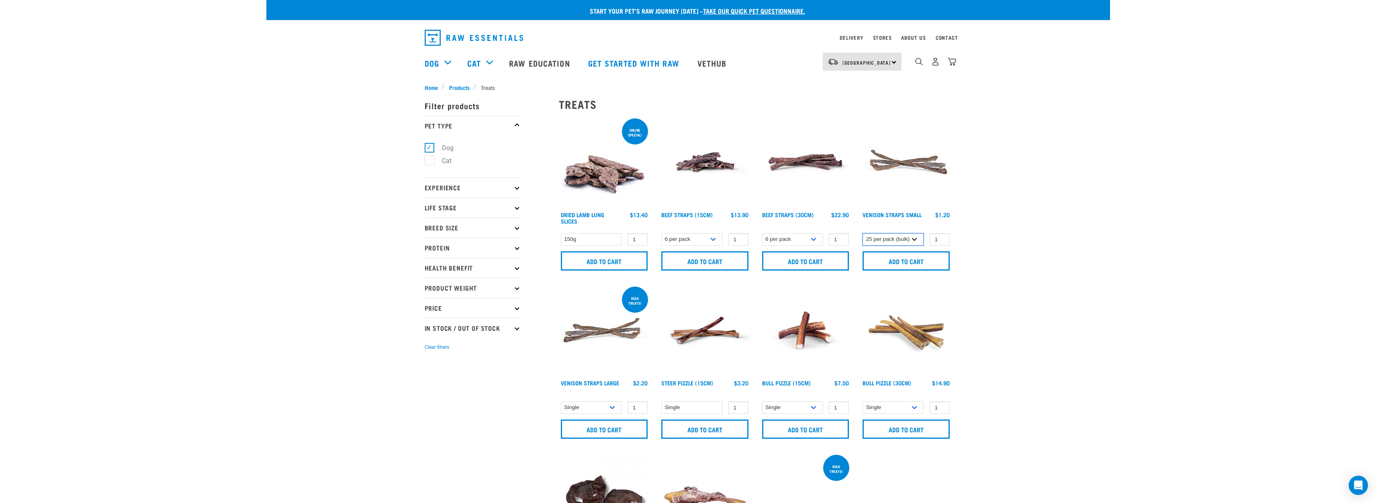
click at [863, 233] on select "Single 25 per pack (bulk) 50 per pack (bulk)" at bounding box center [893, 239] width 61 height 12
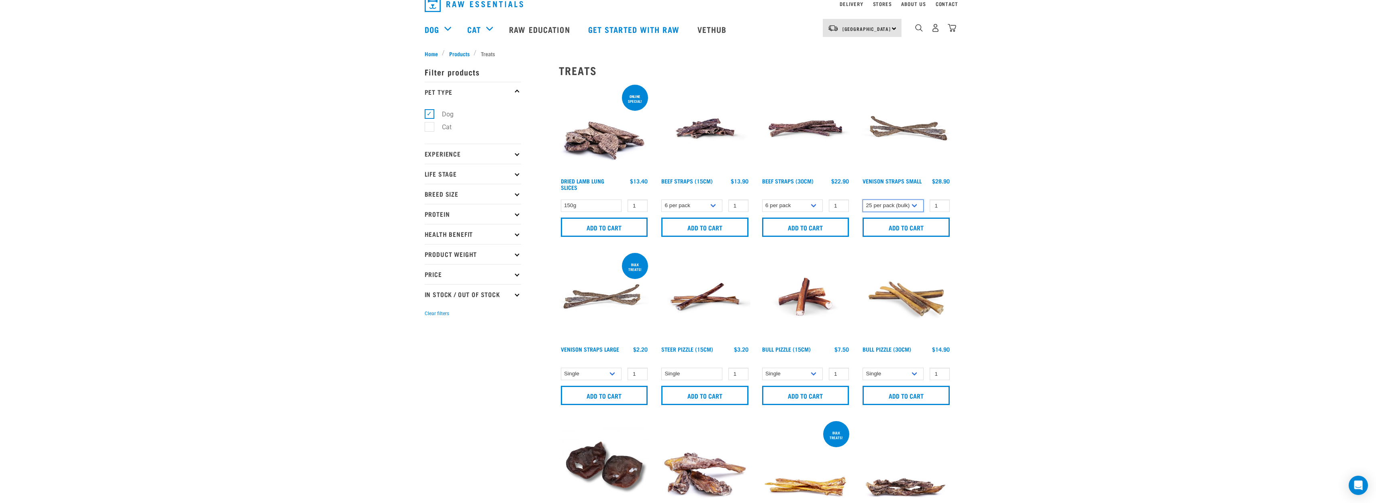
scroll to position [80, 0]
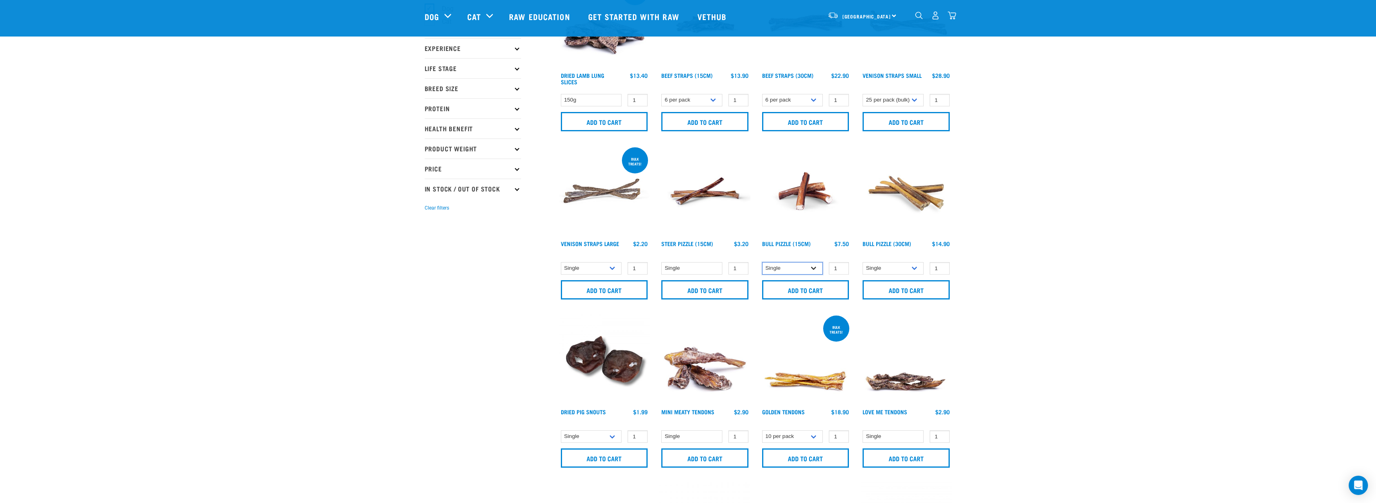
click at [794, 264] on select "Single 10 per pack 25 per pack" at bounding box center [792, 268] width 61 height 12
click at [762, 262] on select "Single 10 per pack 25 per pack" at bounding box center [792, 268] width 61 height 12
click at [782, 264] on select "Single 10 per pack 25 per pack" at bounding box center [792, 268] width 61 height 12
select select "323237"
click at [762, 262] on select "Single 10 per pack 25 per pack" at bounding box center [792, 268] width 61 height 12
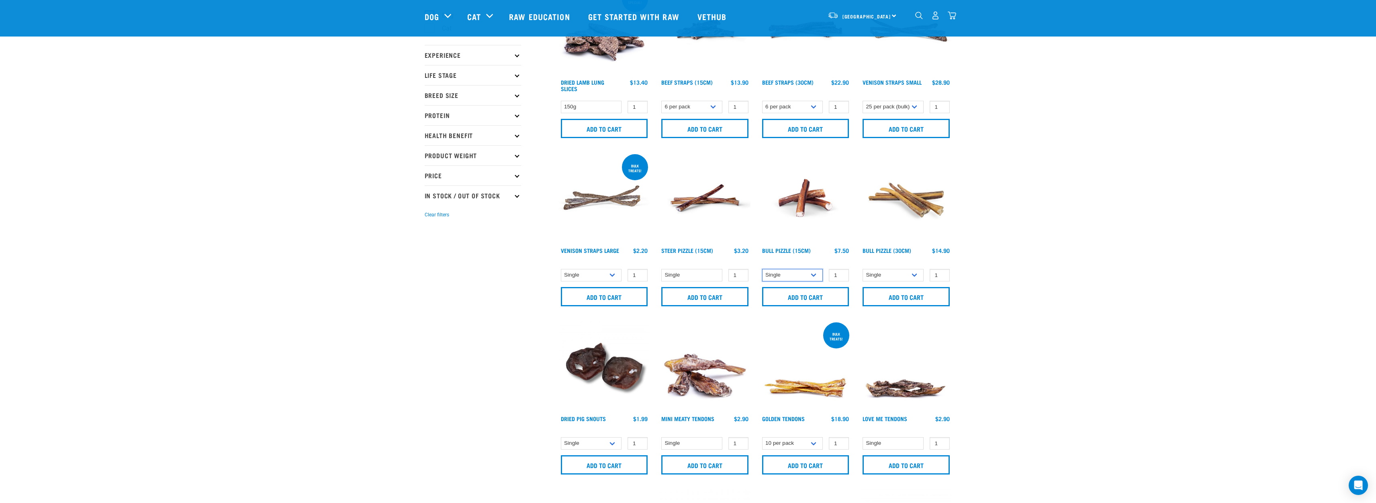
scroll to position [0, 0]
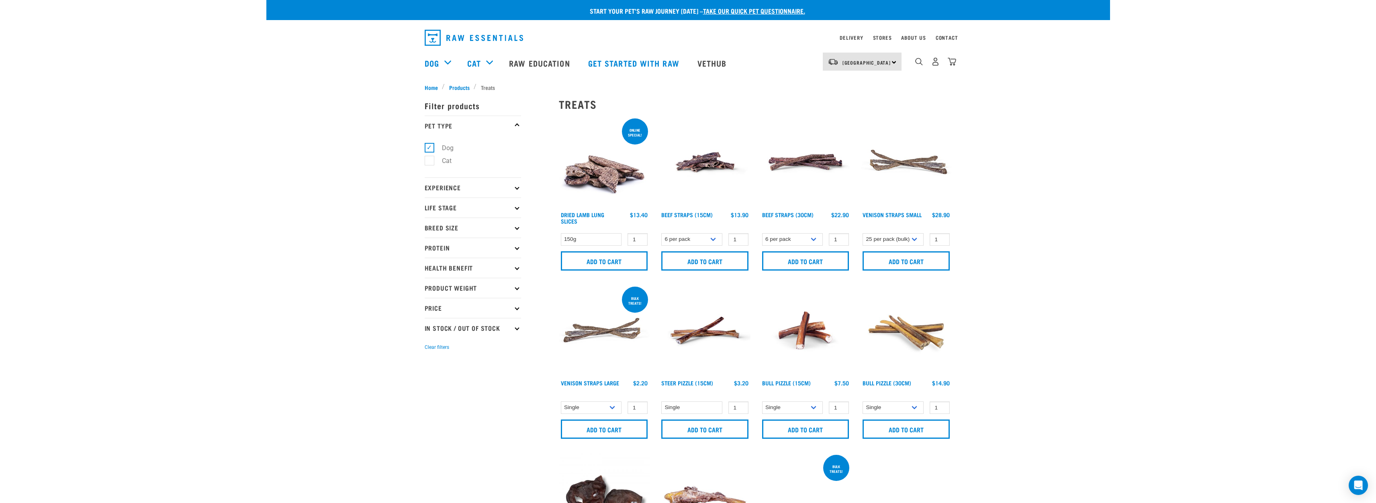
click at [954, 62] on img "dropdown navigation" at bounding box center [952, 61] width 8 height 8
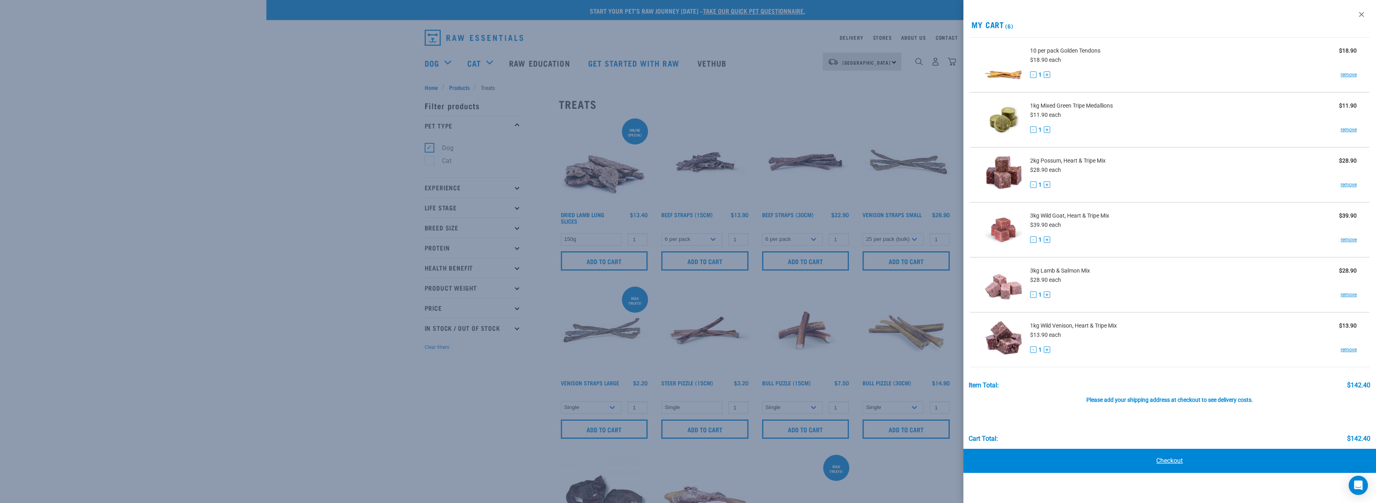
click at [1138, 456] on link "Checkout" at bounding box center [1170, 461] width 413 height 24
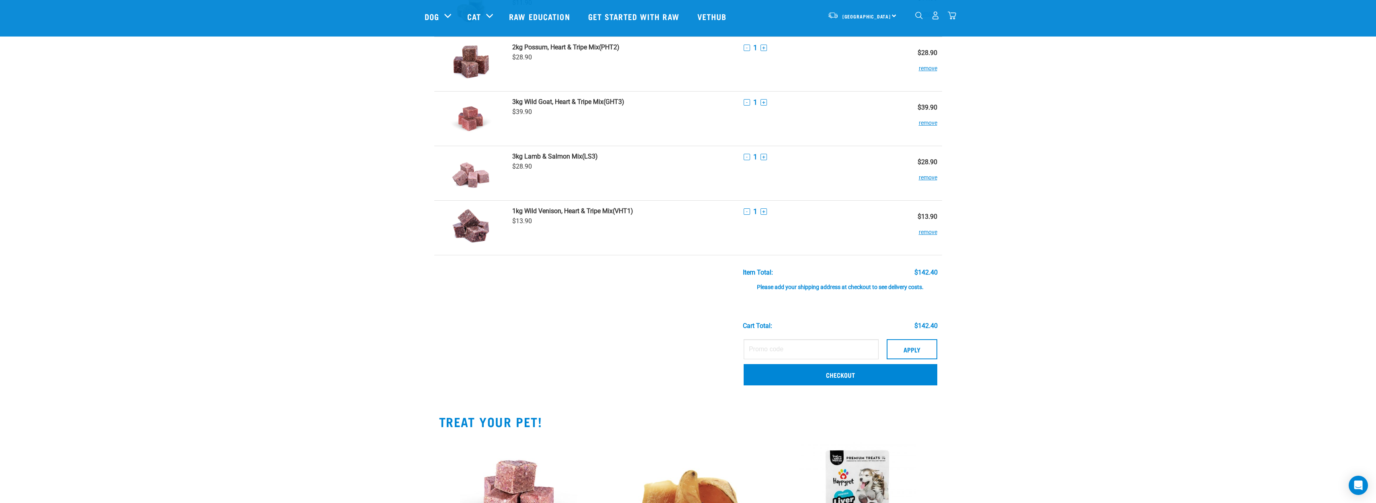
scroll to position [161, 0]
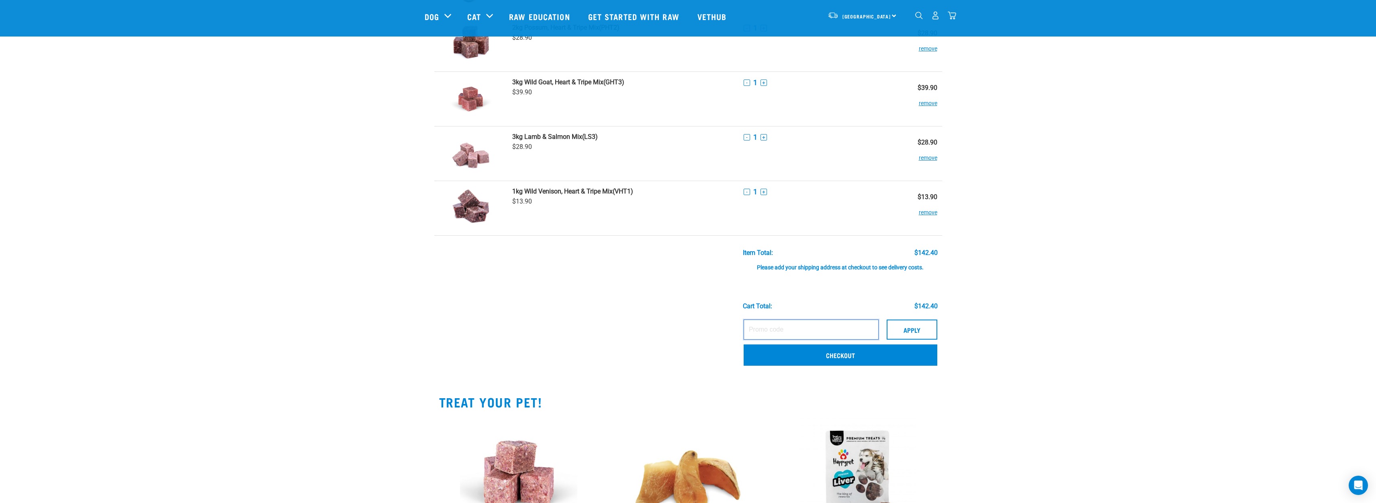
click at [786, 331] on input "text" at bounding box center [811, 330] width 135 height 20
click at [839, 353] on link "Checkout" at bounding box center [841, 355] width 194 height 21
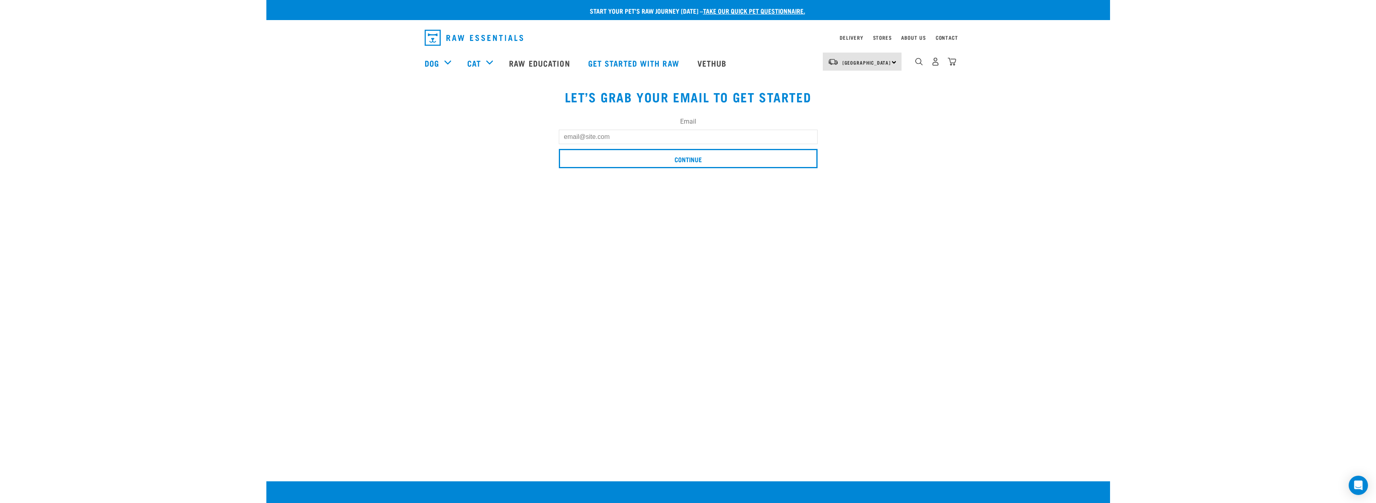
click at [589, 133] on input "Email" at bounding box center [688, 137] width 259 height 14
type input "[PERSON_NAME][EMAIL_ADDRESS][PERSON_NAME][DOMAIN_NAME]"
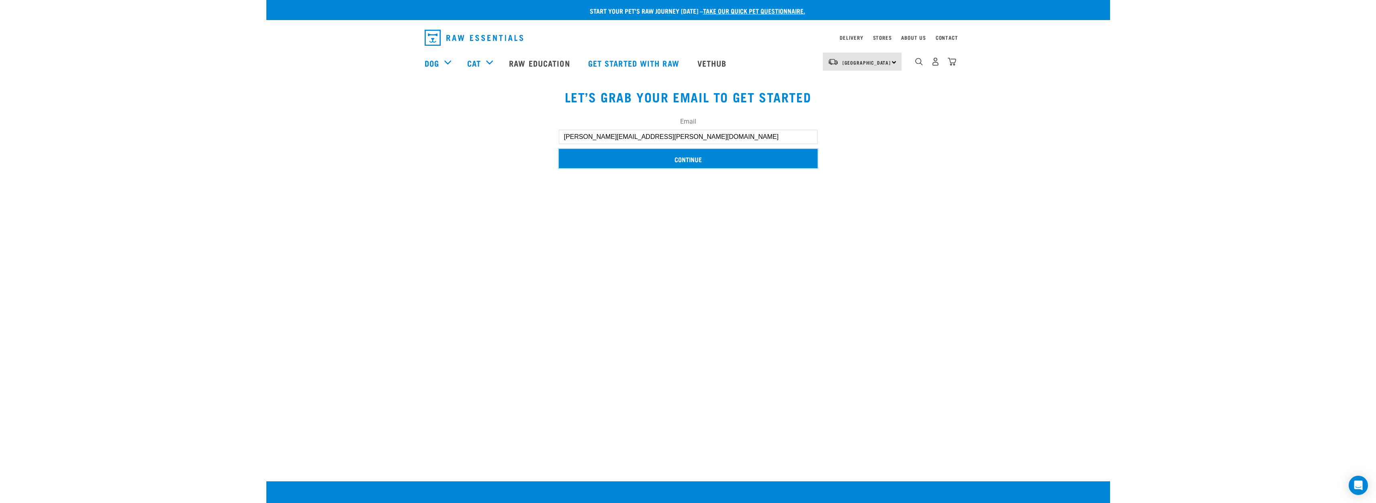
click at [610, 160] on input "Continue" at bounding box center [688, 158] width 259 height 19
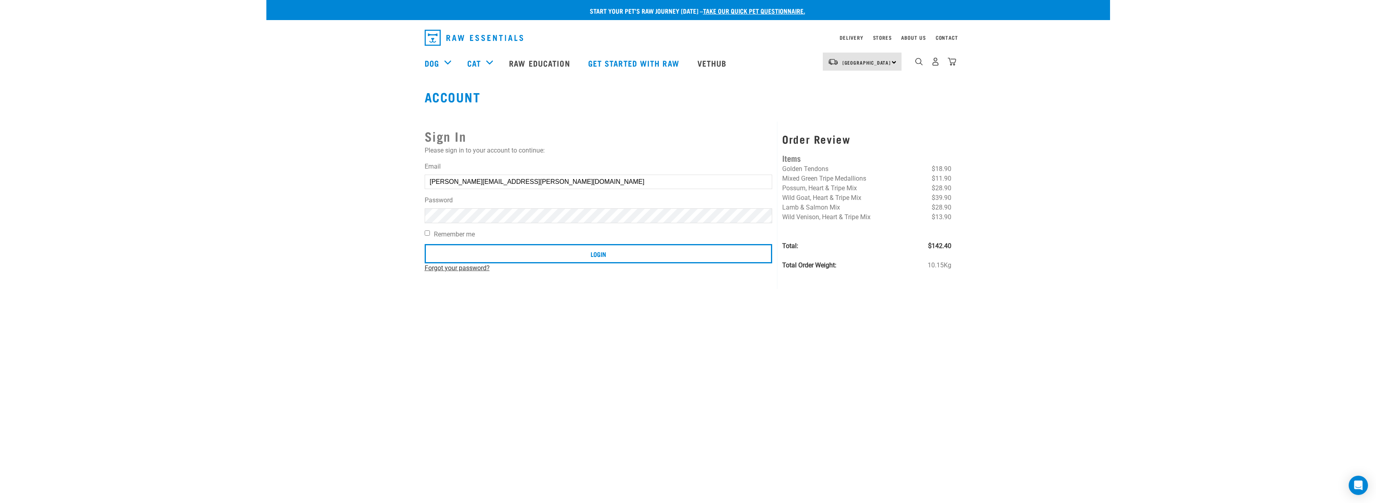
click at [452, 267] on link "Forgot your password?" at bounding box center [457, 268] width 65 height 8
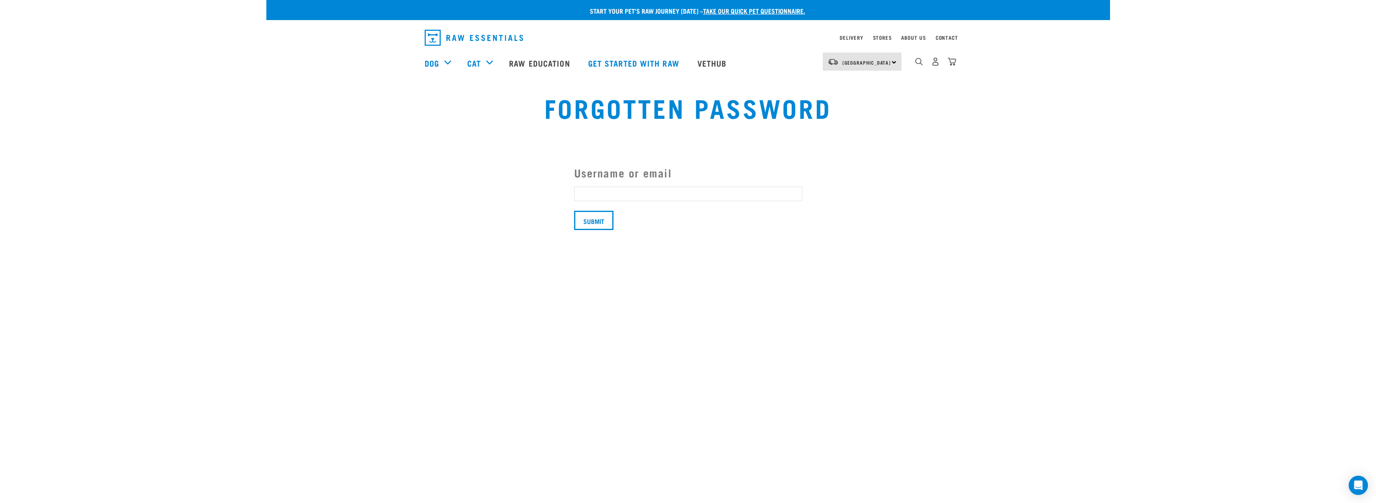
click at [602, 187] on input "Username or email" at bounding box center [688, 194] width 228 height 14
type input "[PERSON_NAME][EMAIL_ADDRESS][PERSON_NAME][DOMAIN_NAME]"
click at [602, 224] on input "Submit" at bounding box center [593, 220] width 39 height 19
